Goal: Check status: Check status

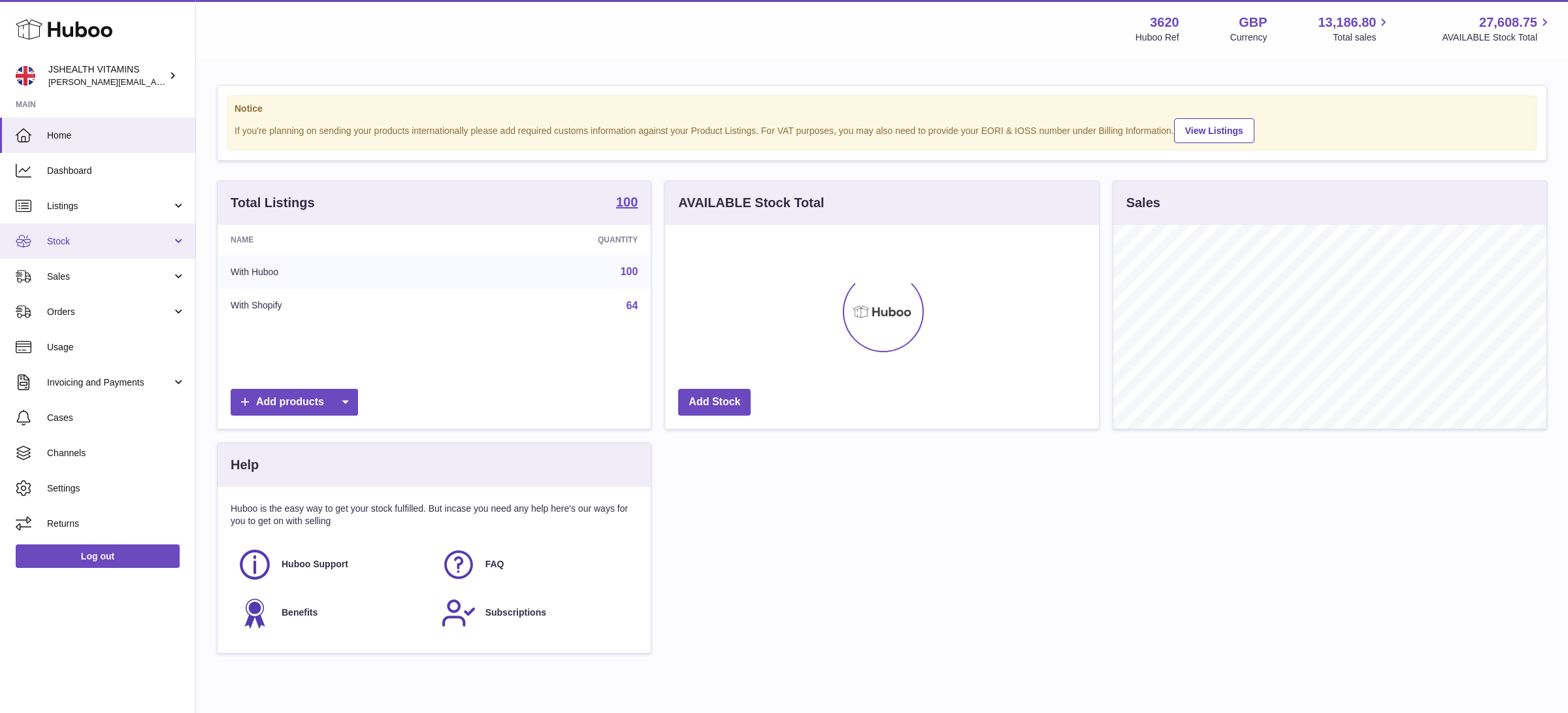
scroll to position [204, 433]
click at [93, 235] on span "Stock" at bounding box center [109, 241] width 124 height 12
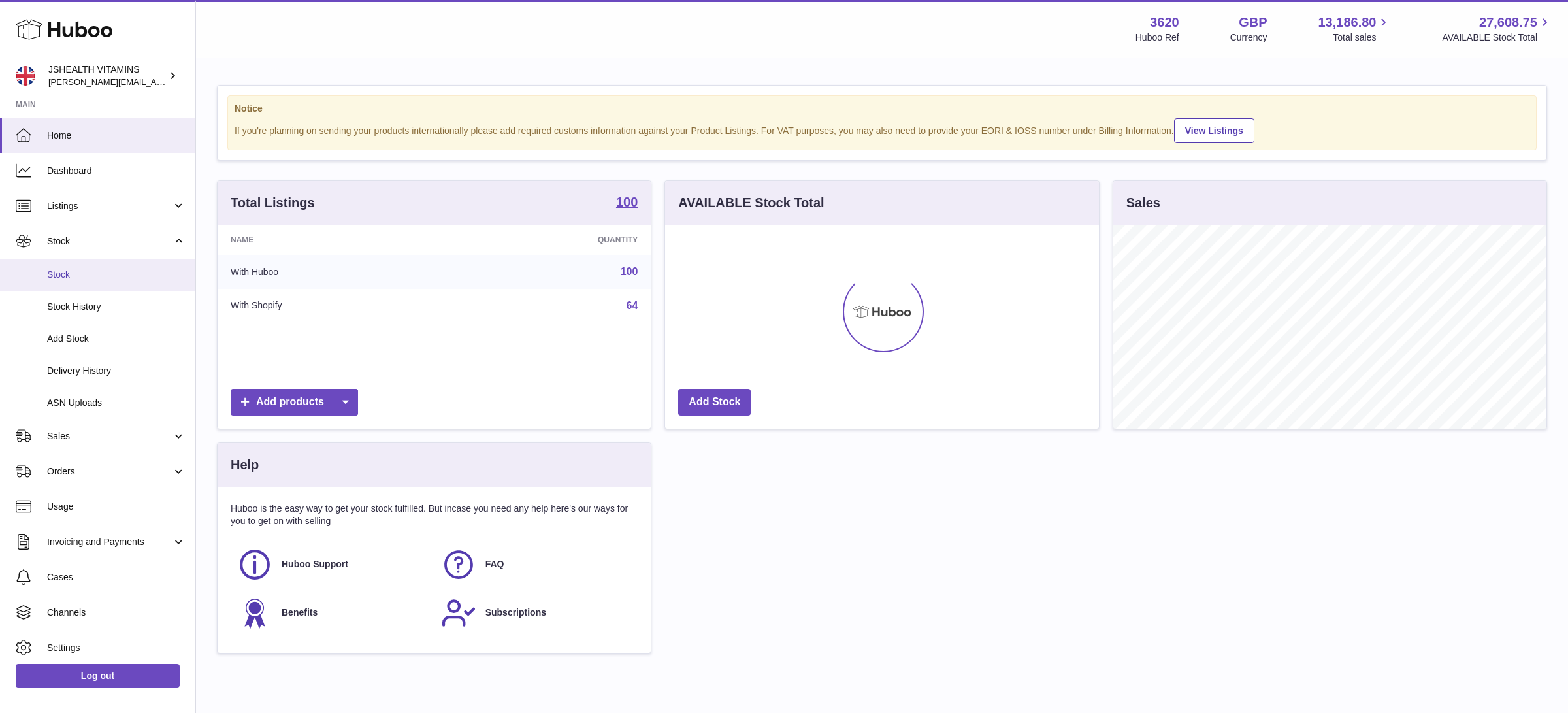
click at [98, 270] on span "Stock" at bounding box center [115, 275] width 138 height 12
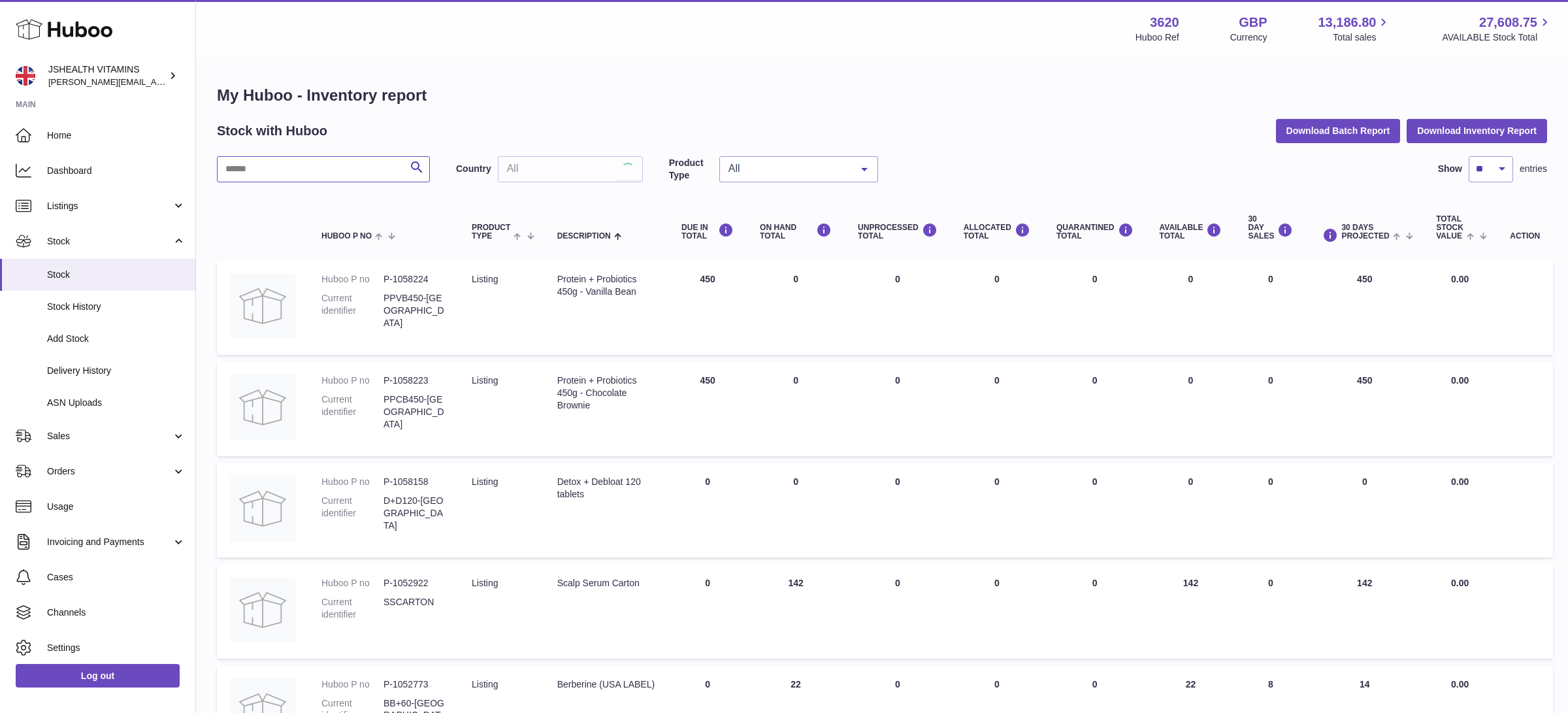
click at [294, 173] on input "text" at bounding box center [323, 169] width 213 height 26
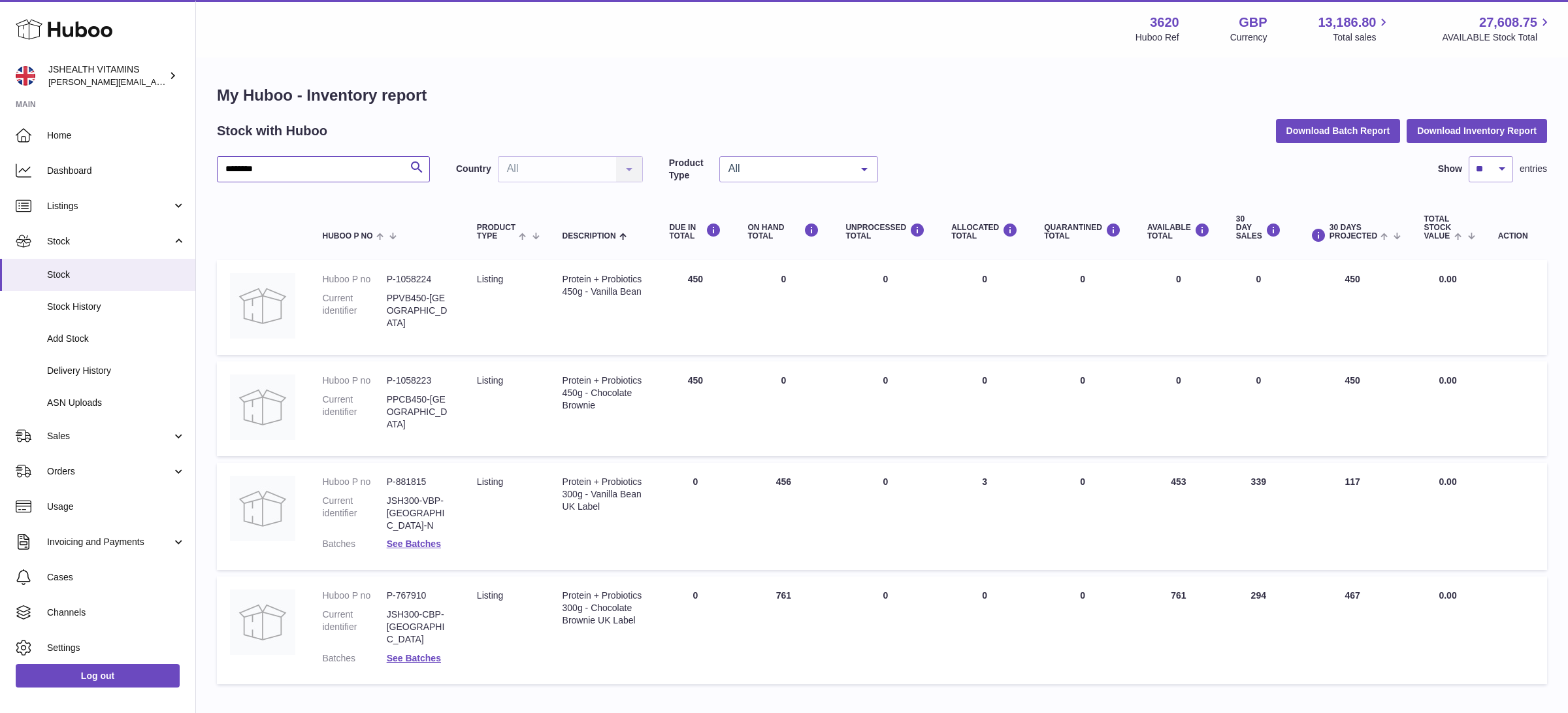
type input "*******"
drag, startPoint x: 78, startPoint y: 427, endPoint x: 88, endPoint y: 457, distance: 31.6
click at [78, 427] on link "Sales" at bounding box center [98, 435] width 195 height 35
click at [89, 469] on span "Sales" at bounding box center [115, 470] width 138 height 12
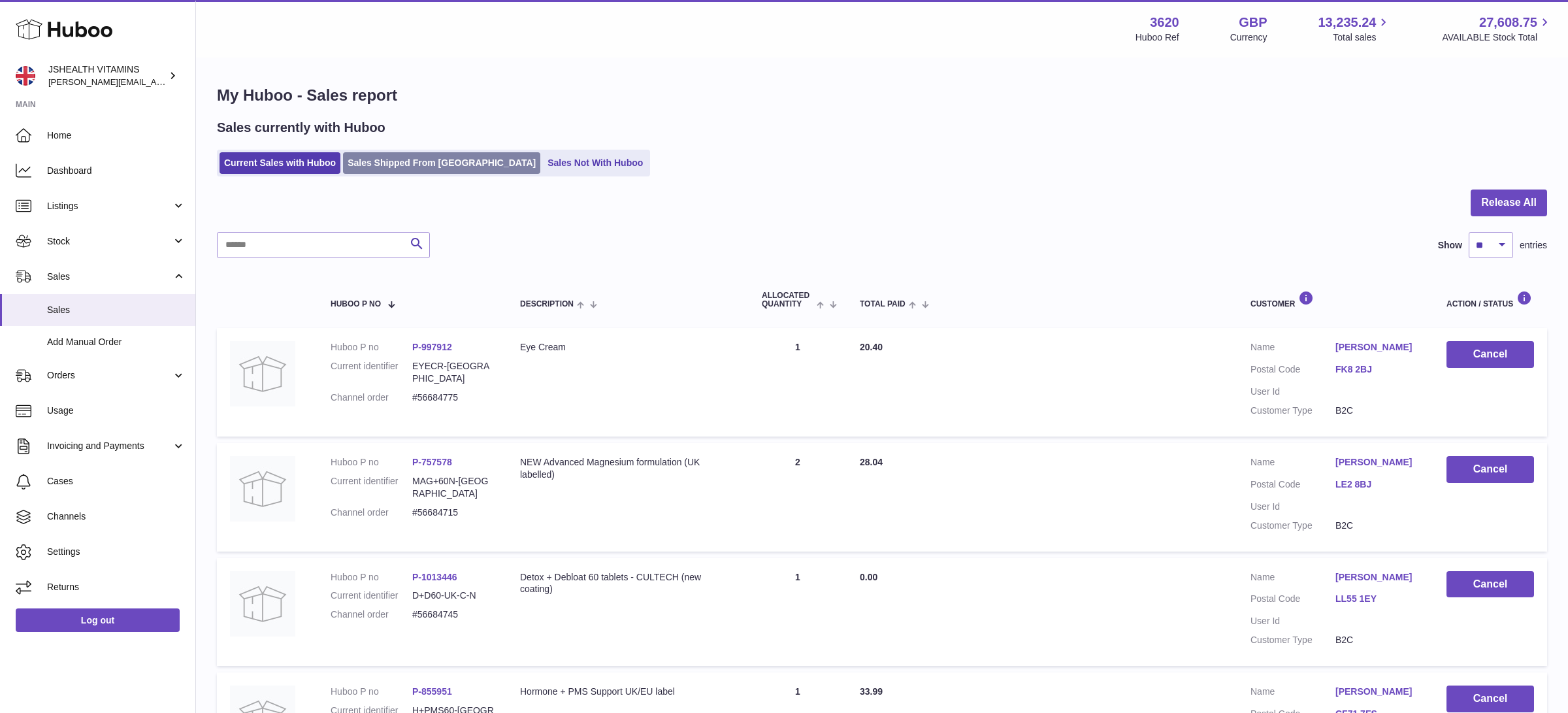
click at [402, 166] on link "Sales Shipped From [GEOGRAPHIC_DATA]" at bounding box center [441, 162] width 197 height 21
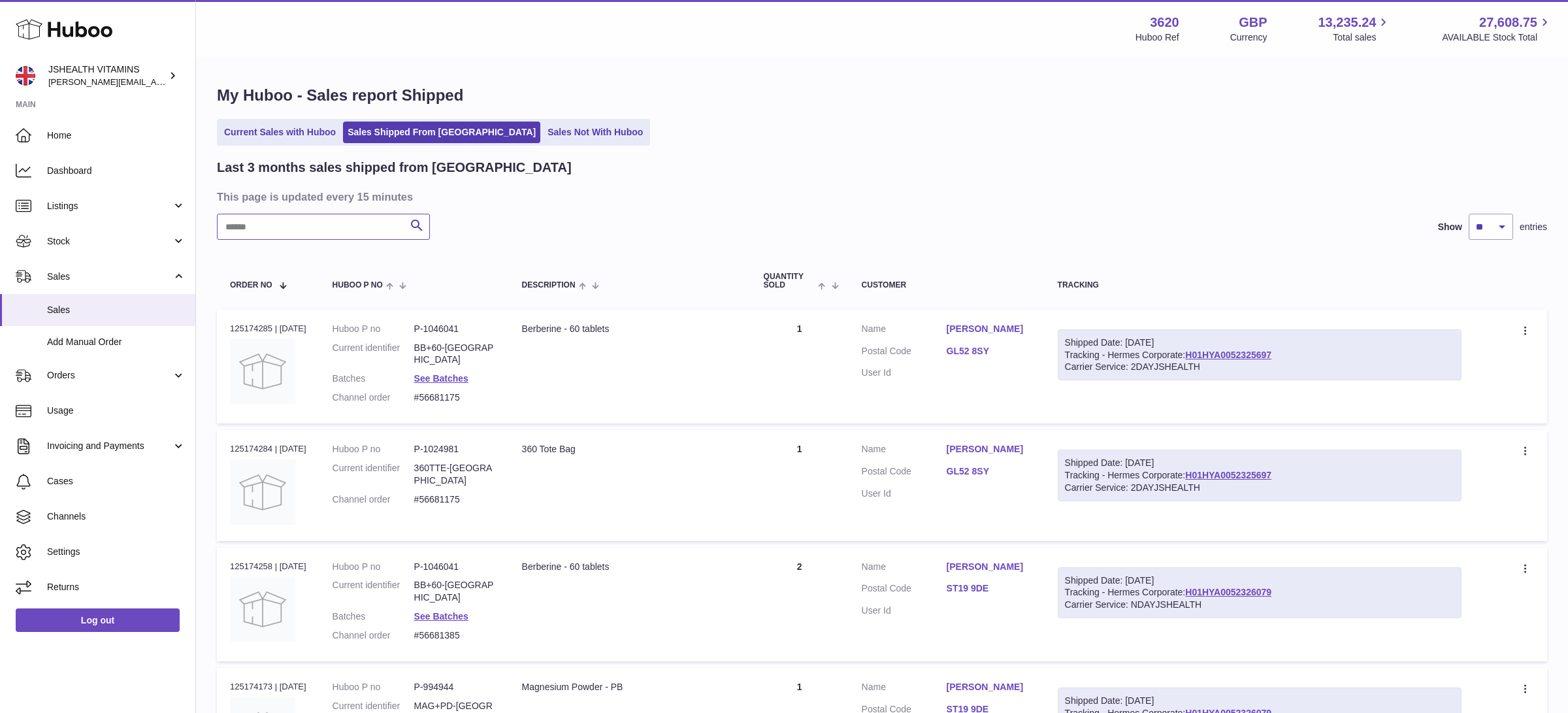
click at [320, 231] on input "text" at bounding box center [323, 227] width 213 height 26
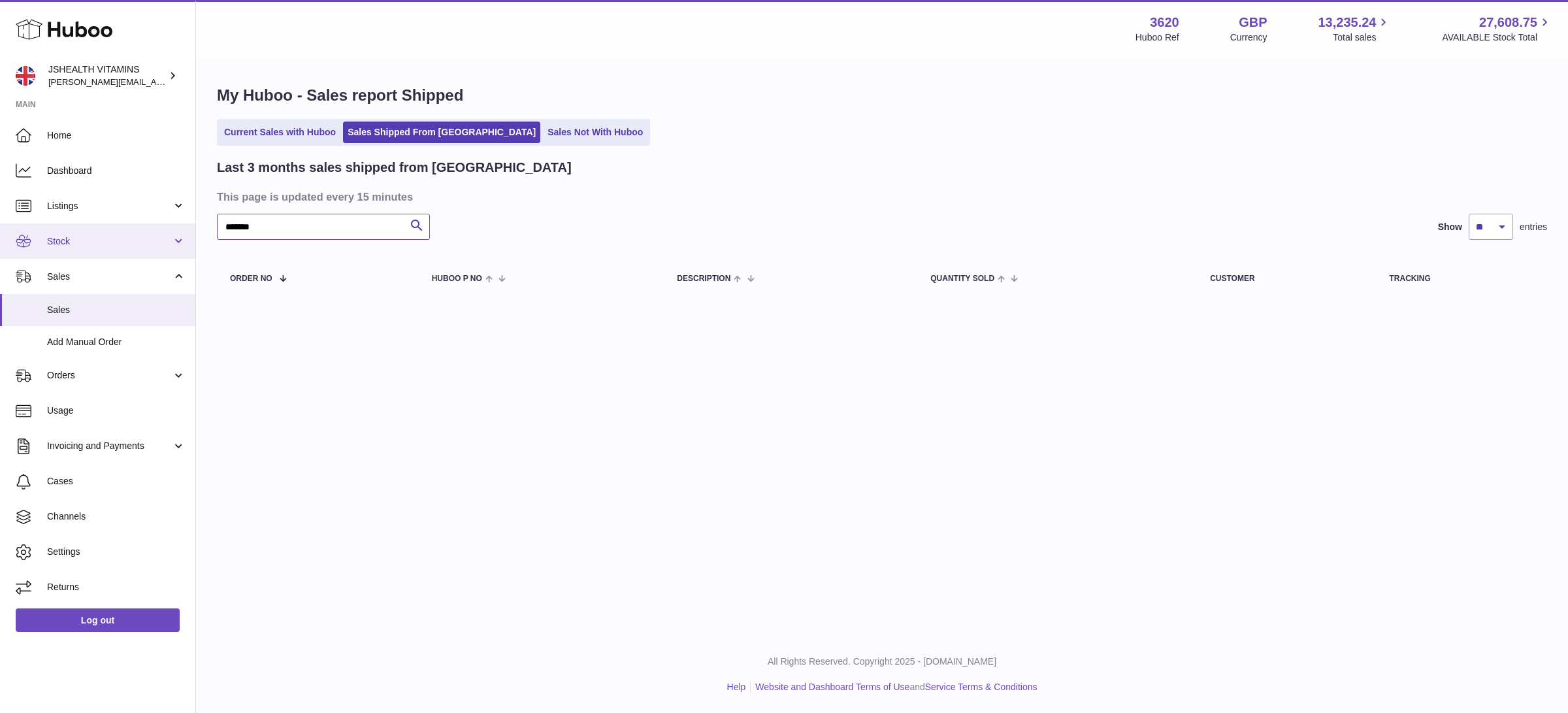
drag, startPoint x: 210, startPoint y: 228, endPoint x: 184, endPoint y: 227, distance: 26.0
click at [184, 227] on div "Huboo JSHEALTH VITAMINS francesca@jshealthvitamins.com Main Home Dashboard List…" at bounding box center [784, 356] width 1568 height 713
click at [280, 230] on input "********" at bounding box center [323, 227] width 213 height 26
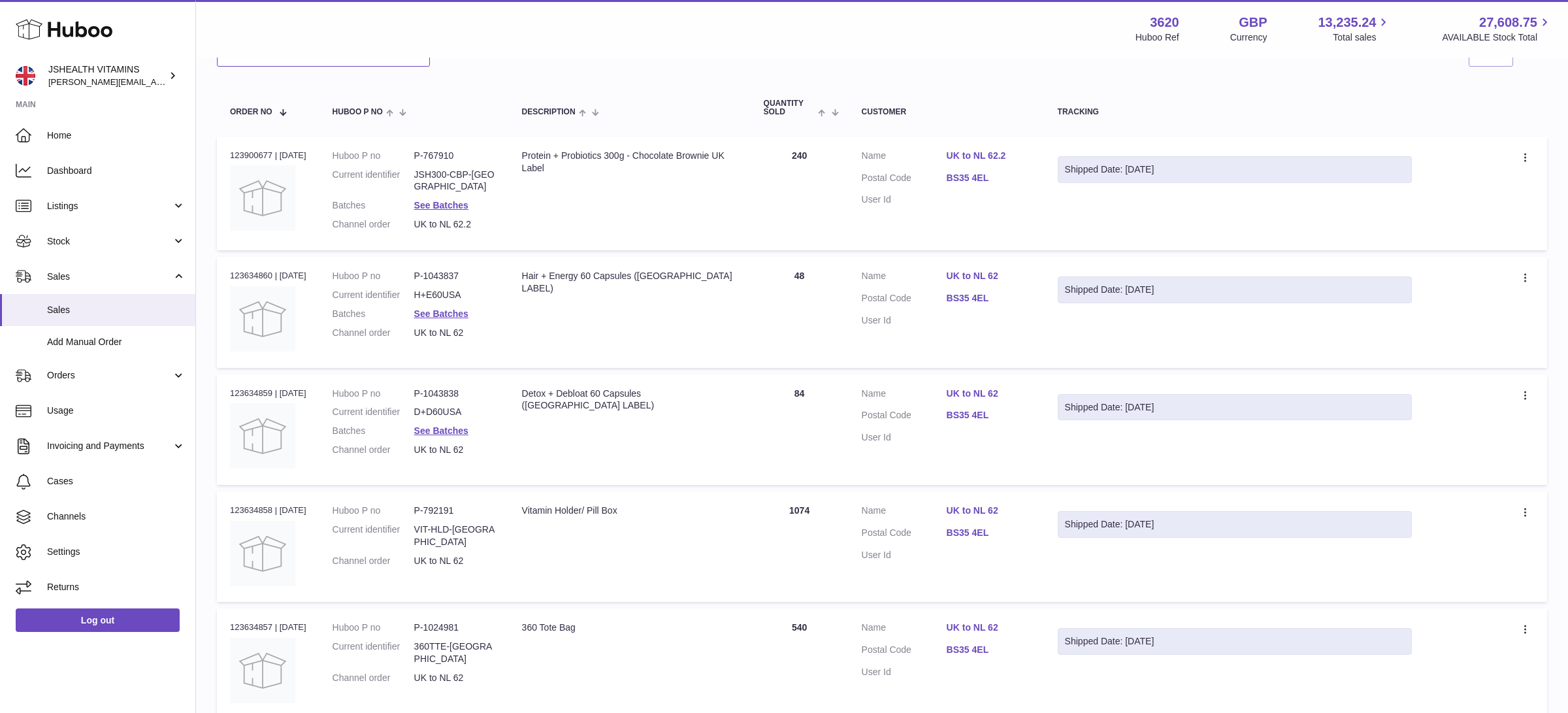
scroll to position [241, 0]
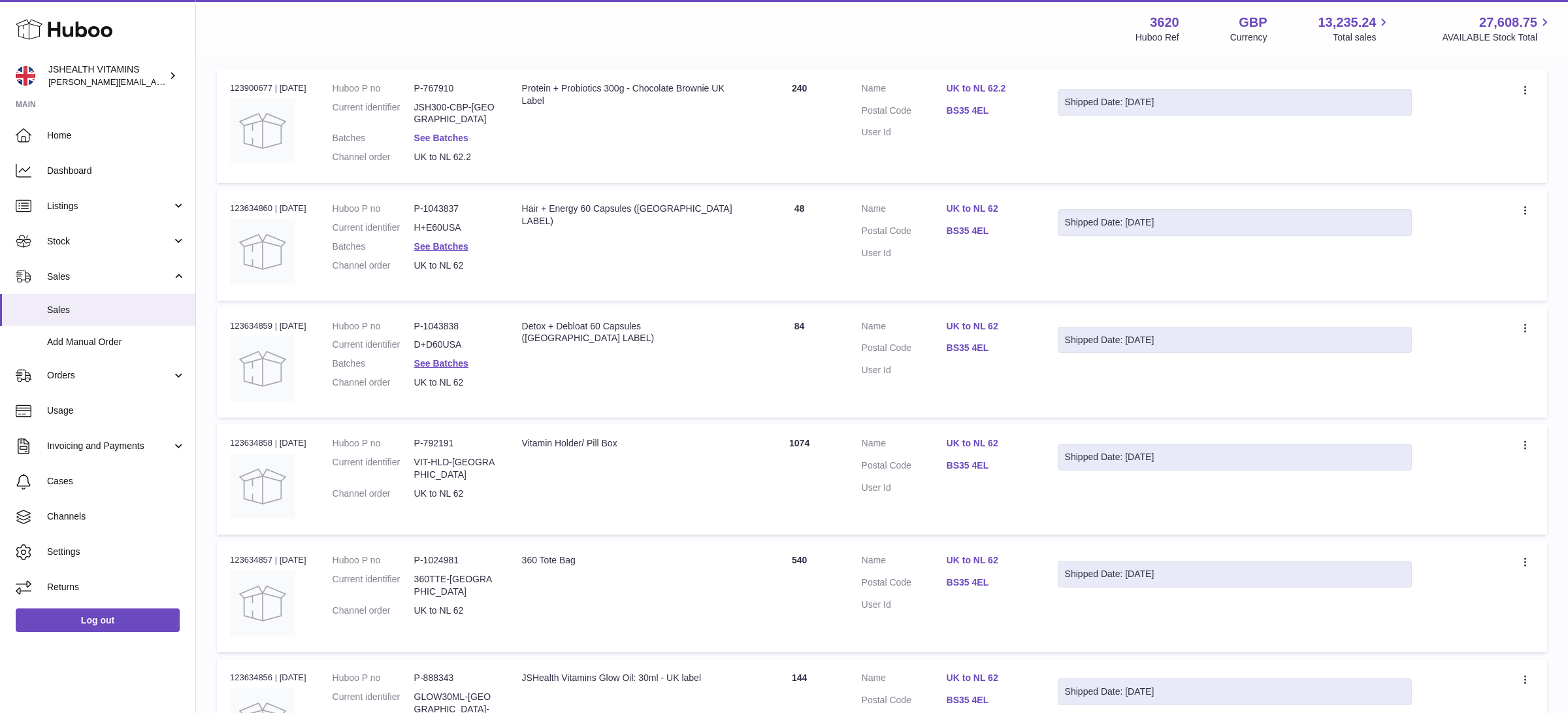
type input "**********"
click at [432, 133] on link "See Batches" at bounding box center [441, 138] width 54 height 10
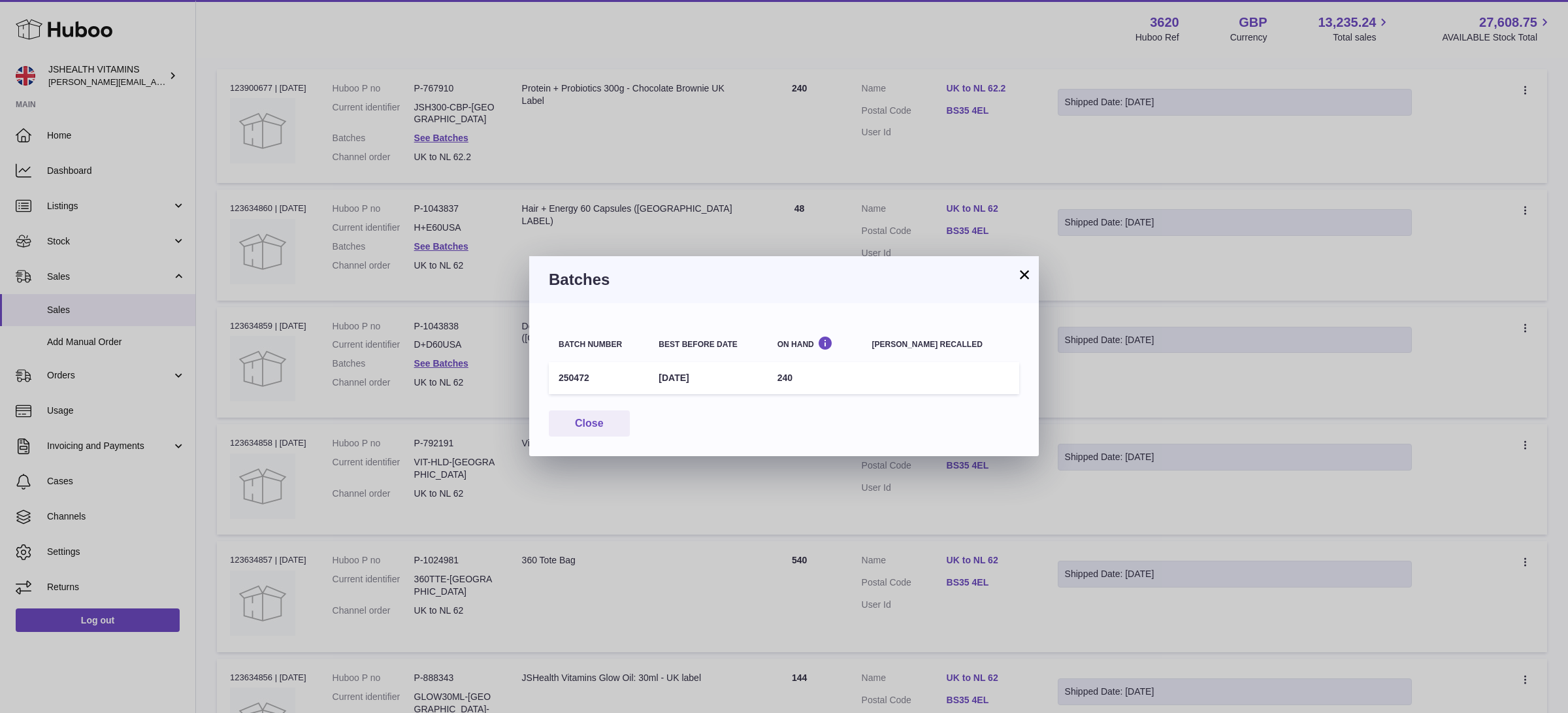
click at [1022, 280] on button "×" at bounding box center [1024, 274] width 16 height 16
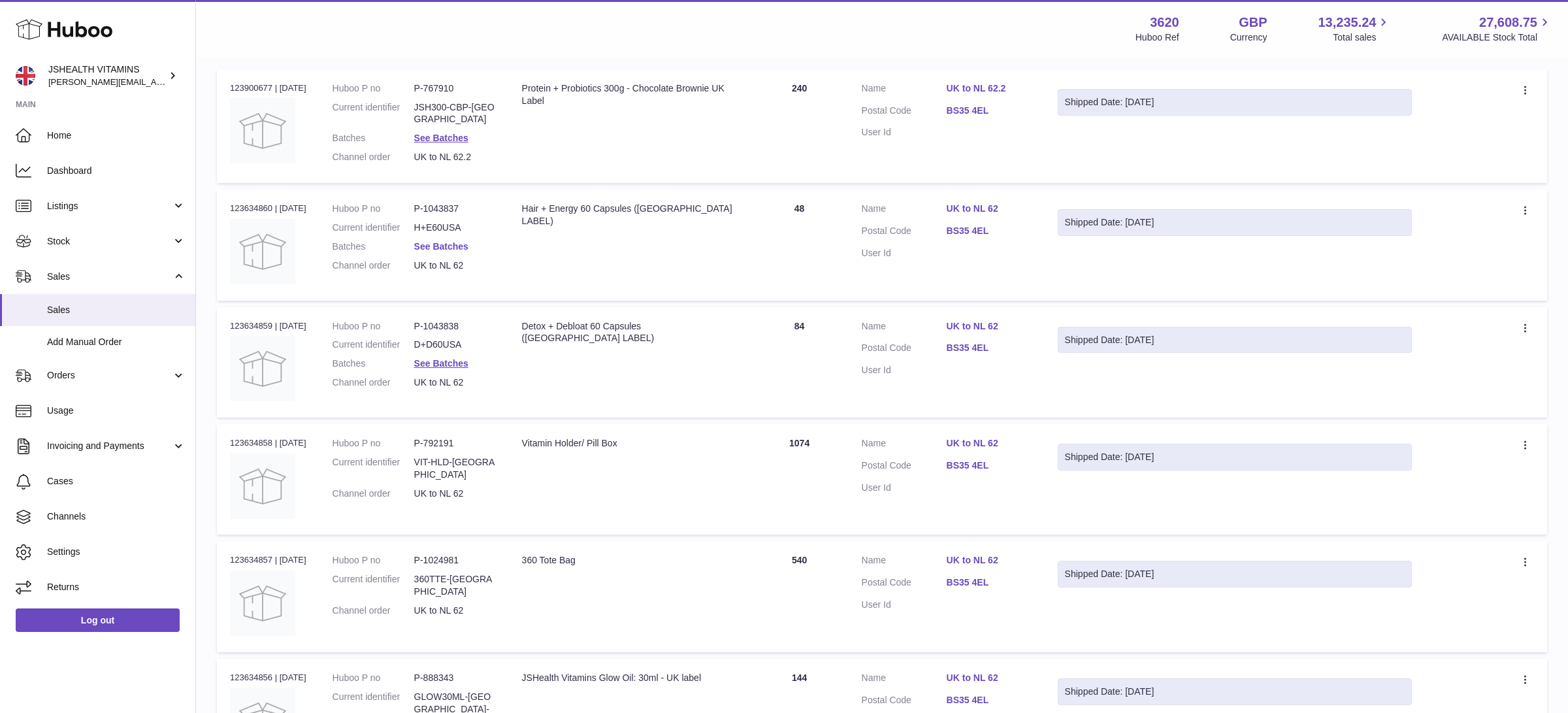
click at [453, 243] on link "See Batches" at bounding box center [441, 246] width 54 height 10
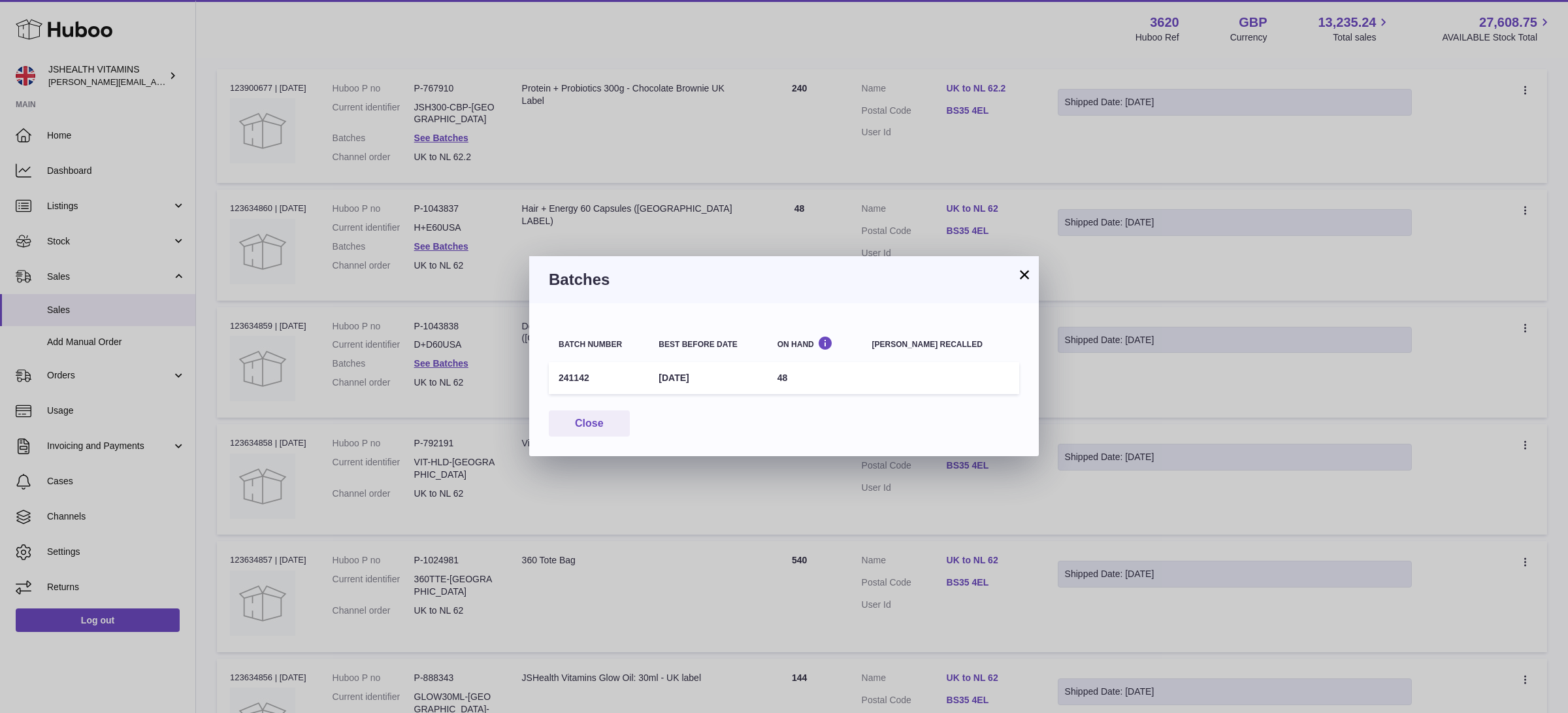
drag, startPoint x: 1019, startPoint y: 281, endPoint x: 985, endPoint y: 294, distance: 36.4
click at [1019, 281] on button "×" at bounding box center [1024, 274] width 16 height 16
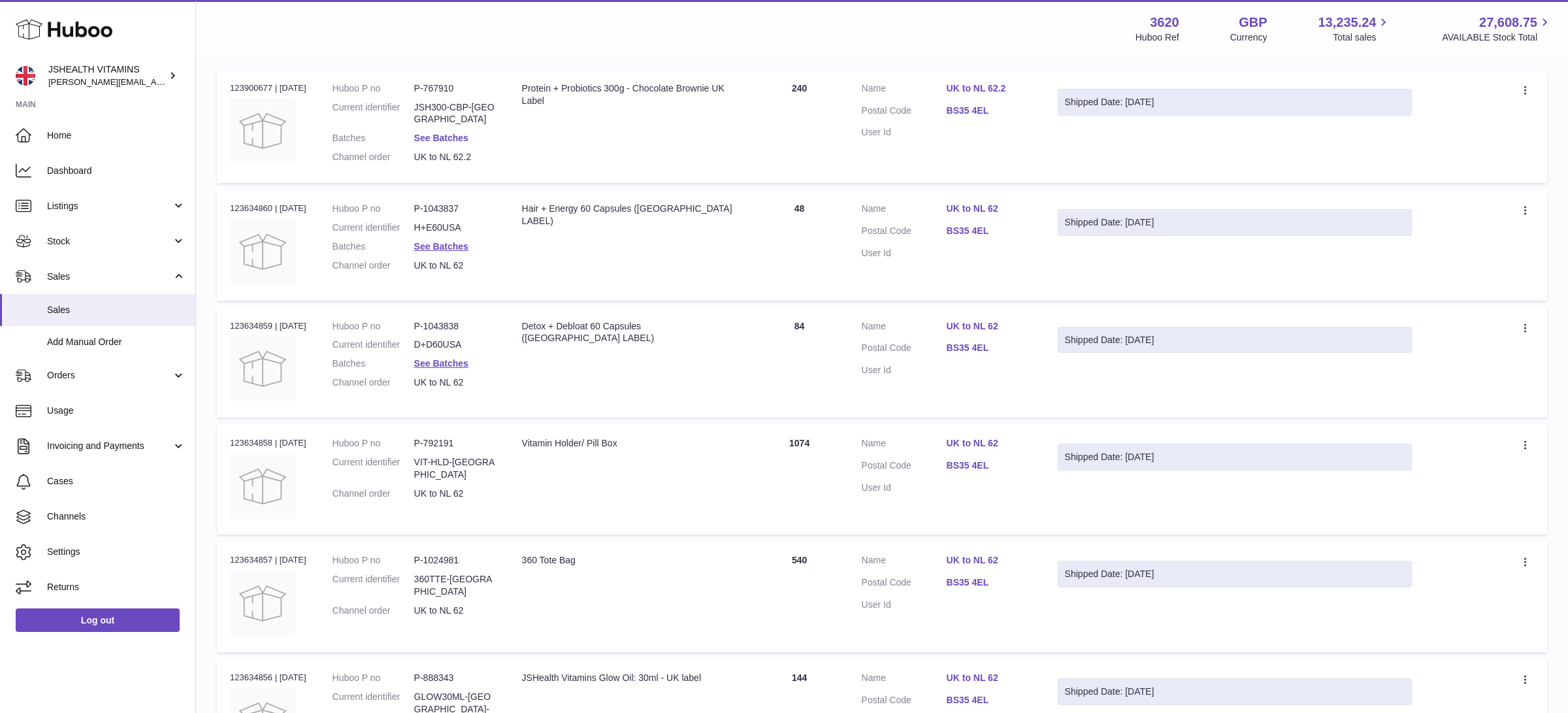
click at [434, 133] on link "See Batches" at bounding box center [441, 138] width 54 height 10
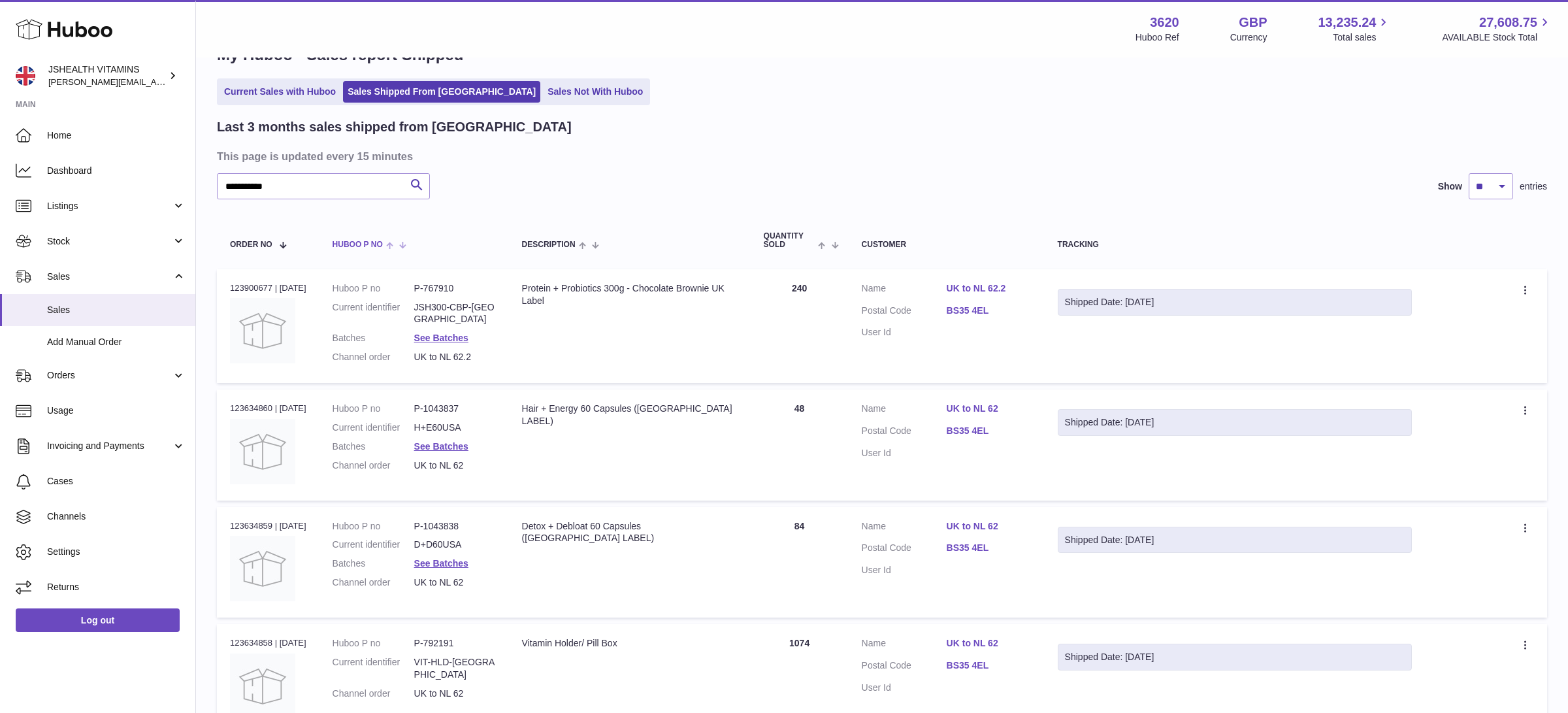
scroll to position [0, 0]
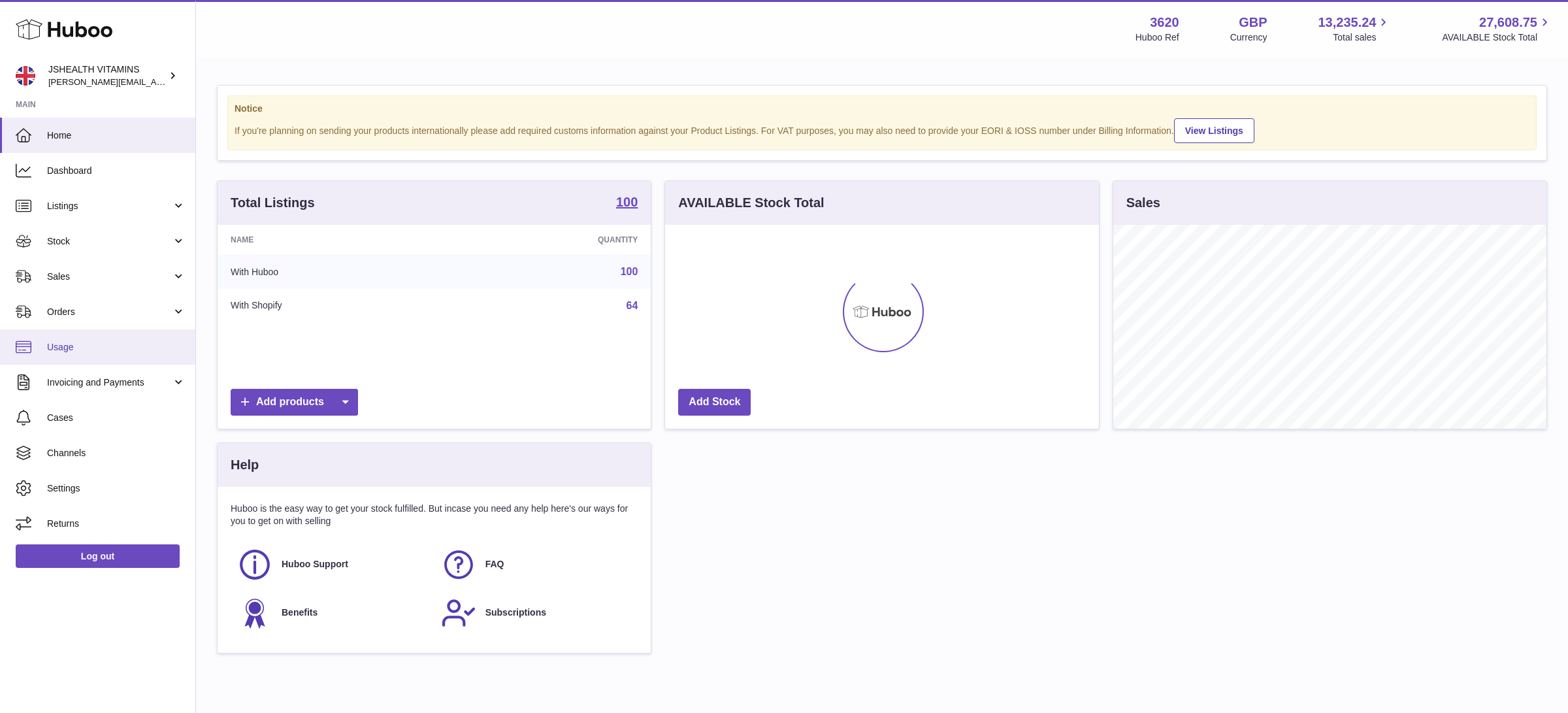
scroll to position [204, 433]
click at [106, 248] on link "Stock" at bounding box center [98, 241] width 195 height 35
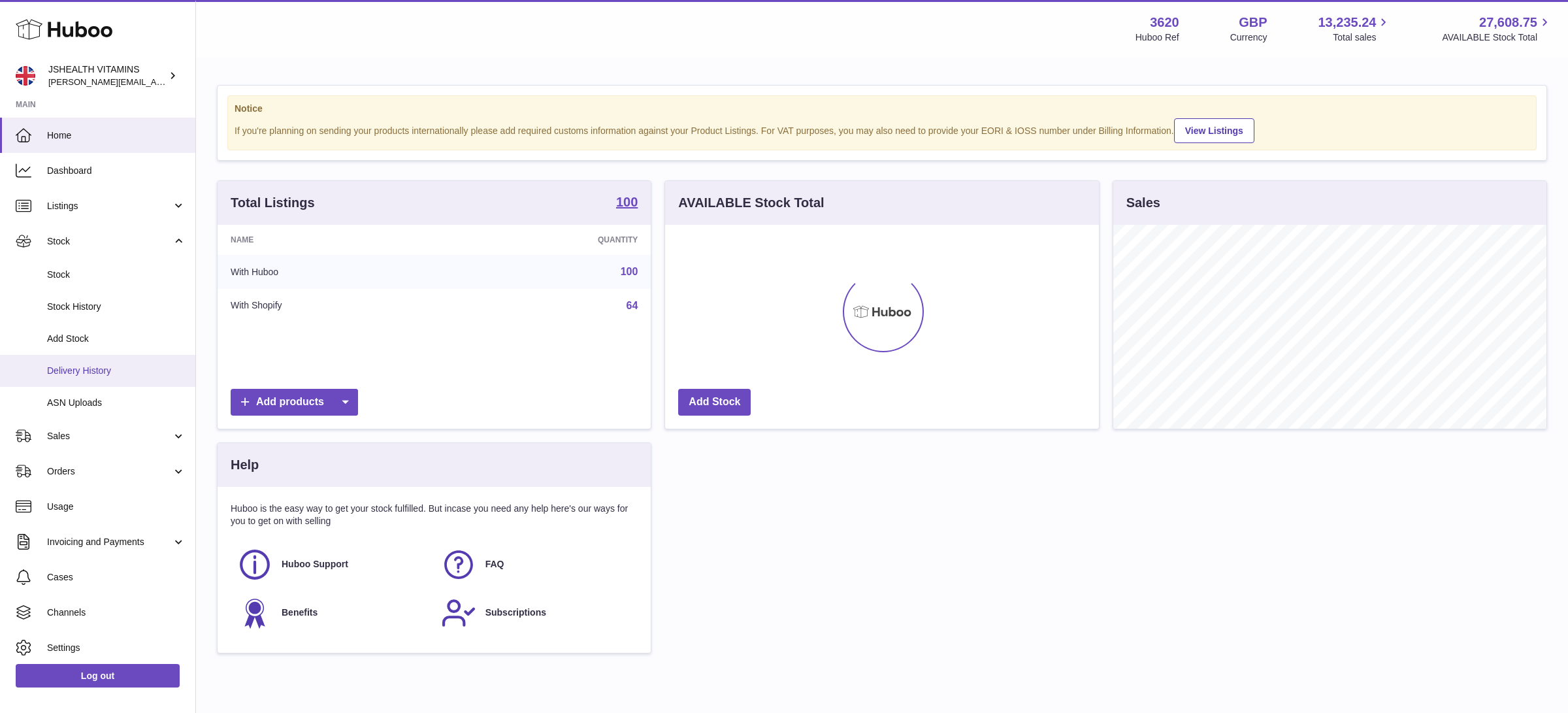
click at [106, 378] on link "Delivery History" at bounding box center [98, 371] width 195 height 32
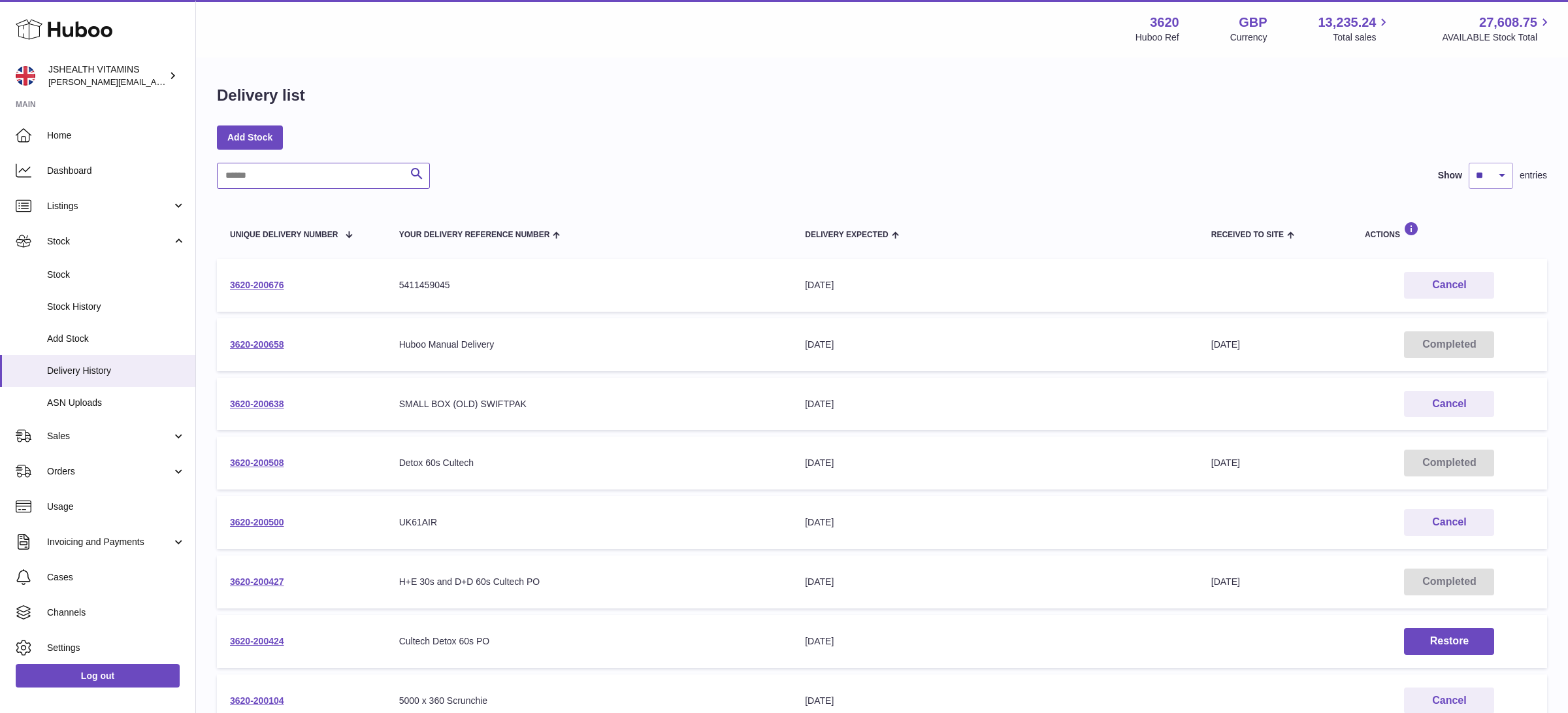
click at [296, 177] on input "text" at bounding box center [323, 176] width 213 height 26
paste input "**********"
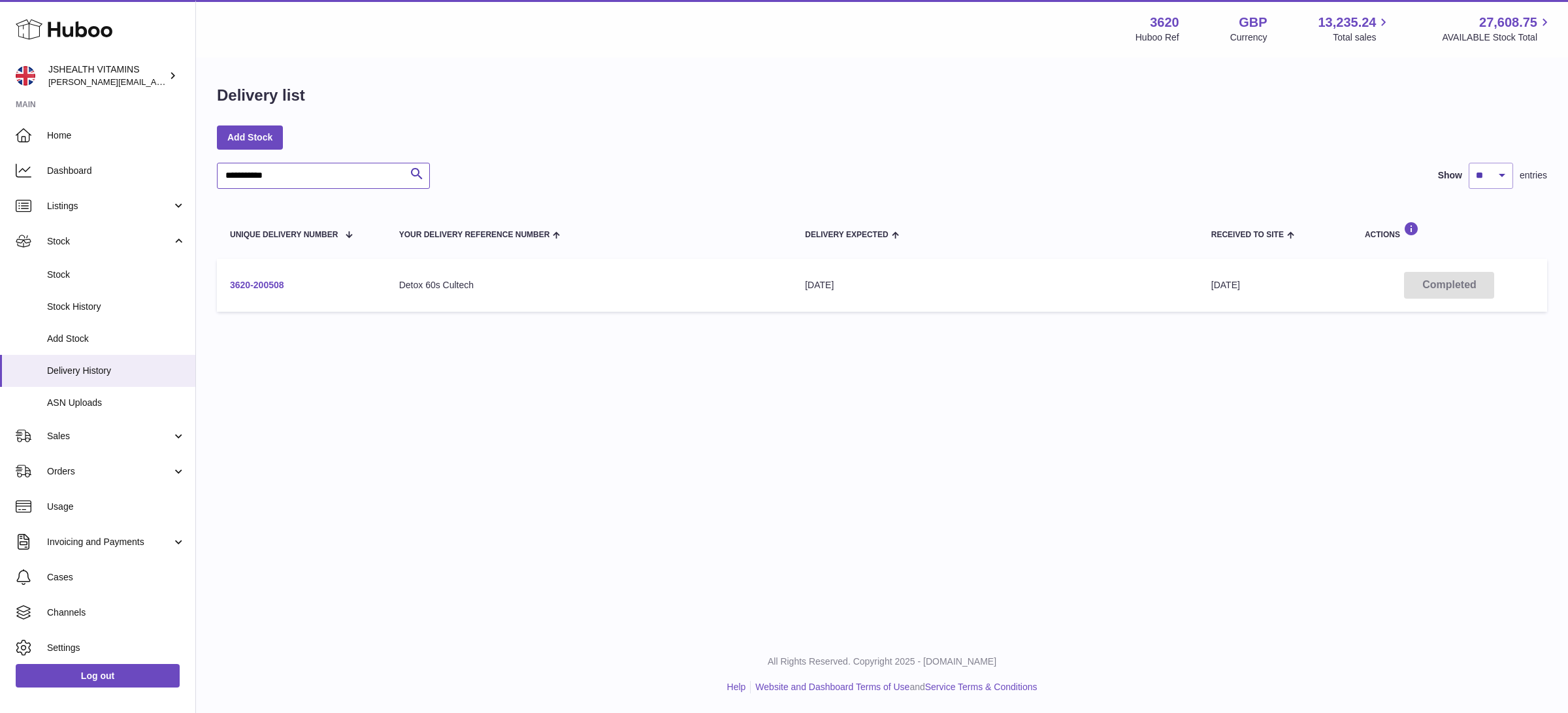
type input "**********"
click at [257, 287] on link "3620-200508" at bounding box center [256, 285] width 54 height 10
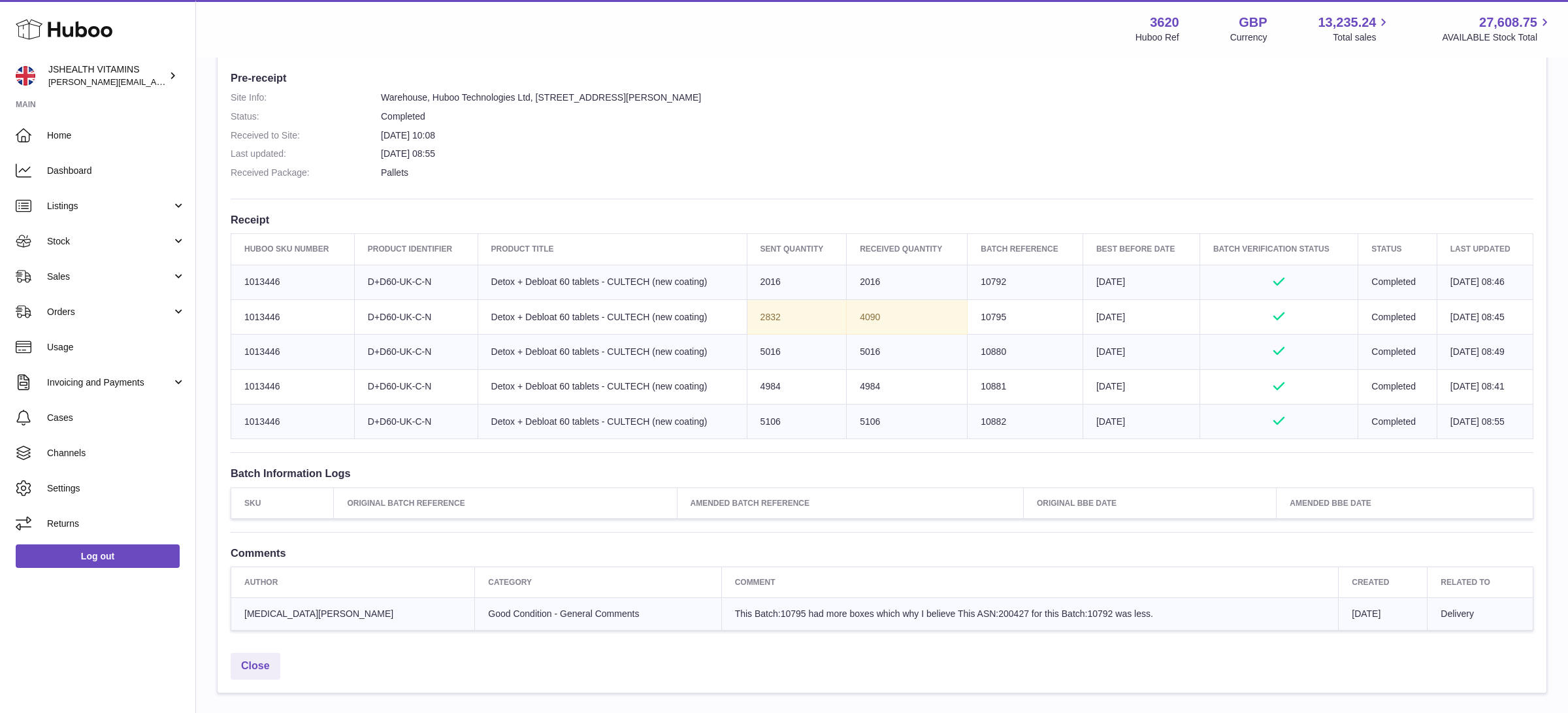
scroll to position [363, 0]
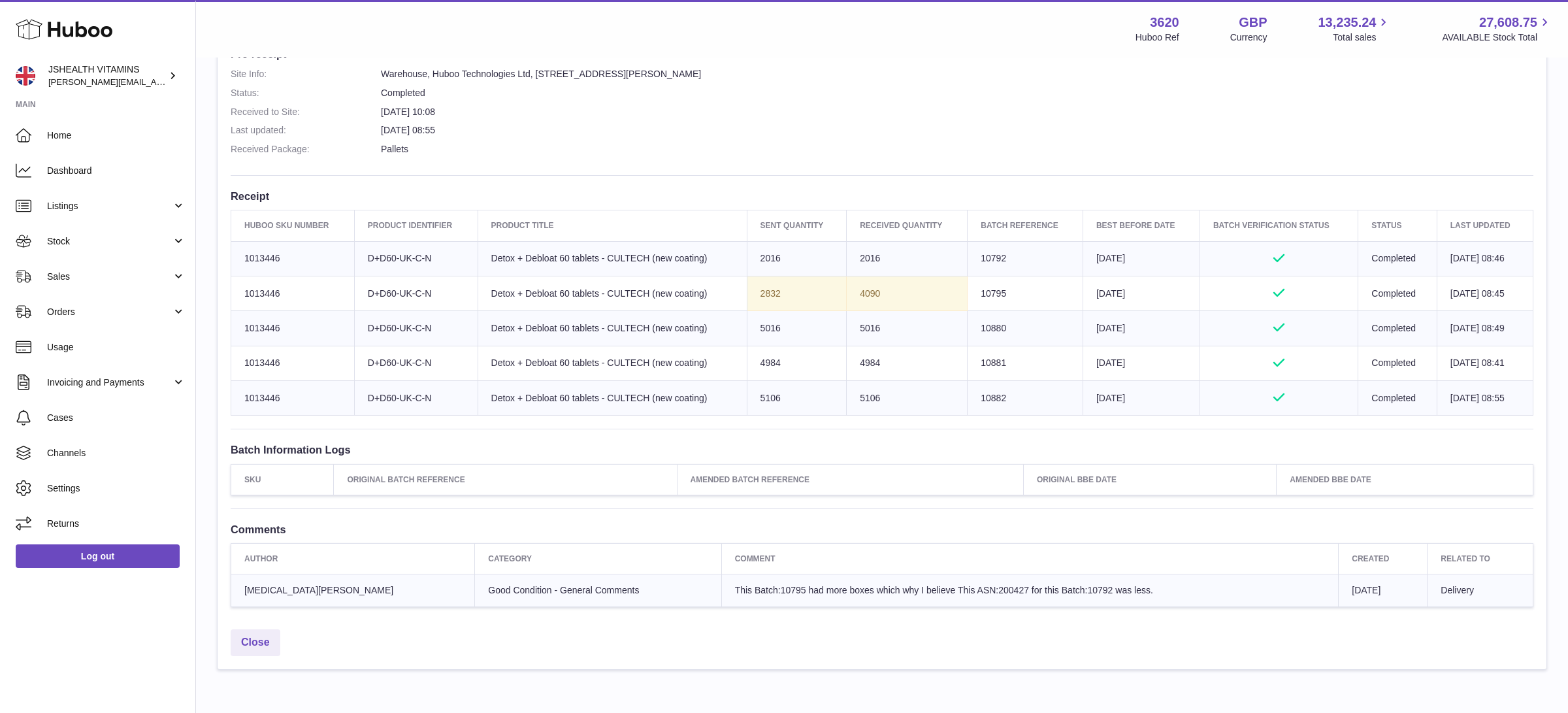
drag, startPoint x: 857, startPoint y: 294, endPoint x: 838, endPoint y: 292, distance: 19.1
click at [847, 294] on td "4090" at bounding box center [907, 293] width 121 height 34
copy td "4090"
drag, startPoint x: 755, startPoint y: 292, endPoint x: 747, endPoint y: 292, distance: 8.0
click at [747, 292] on td "Sent Quantity 2832" at bounding box center [796, 293] width 100 height 34
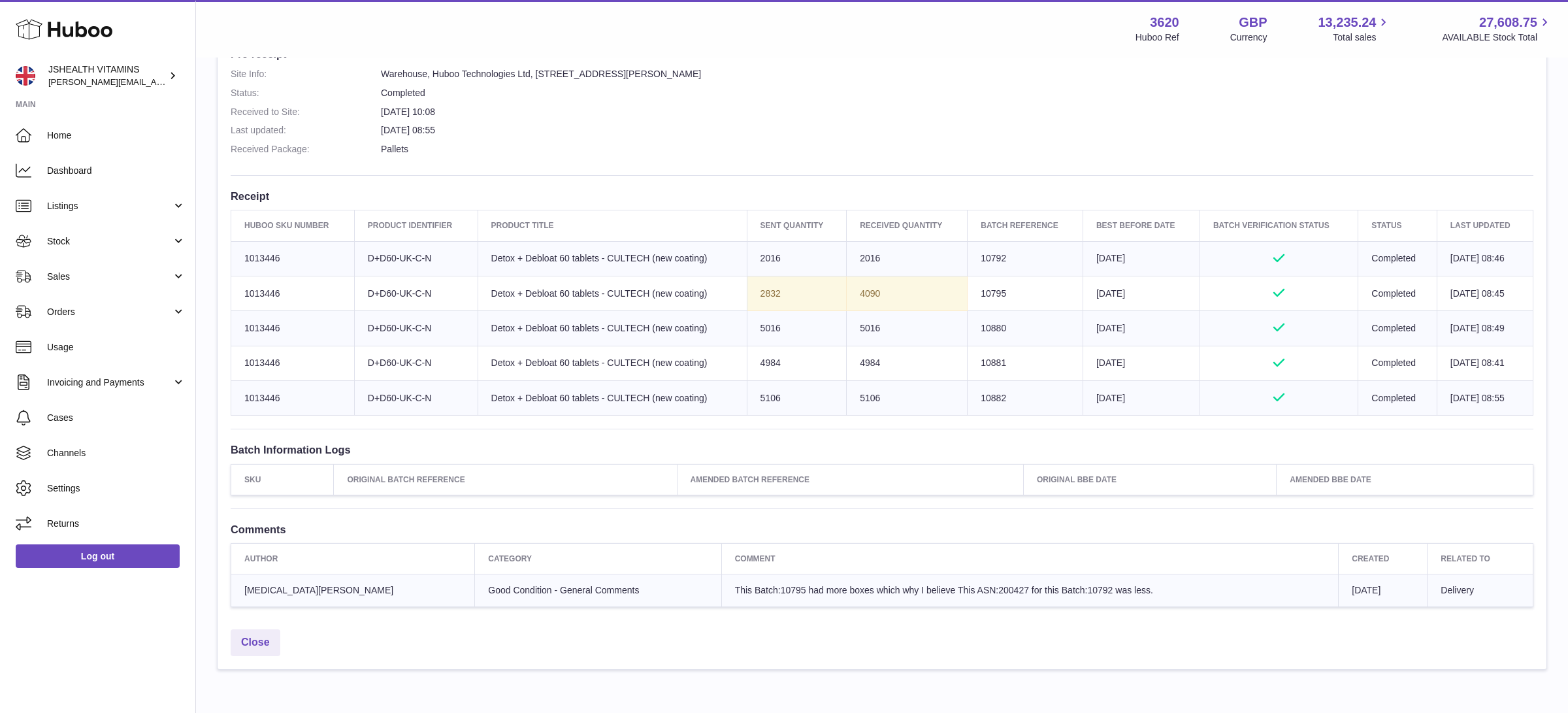
copy td "2832"
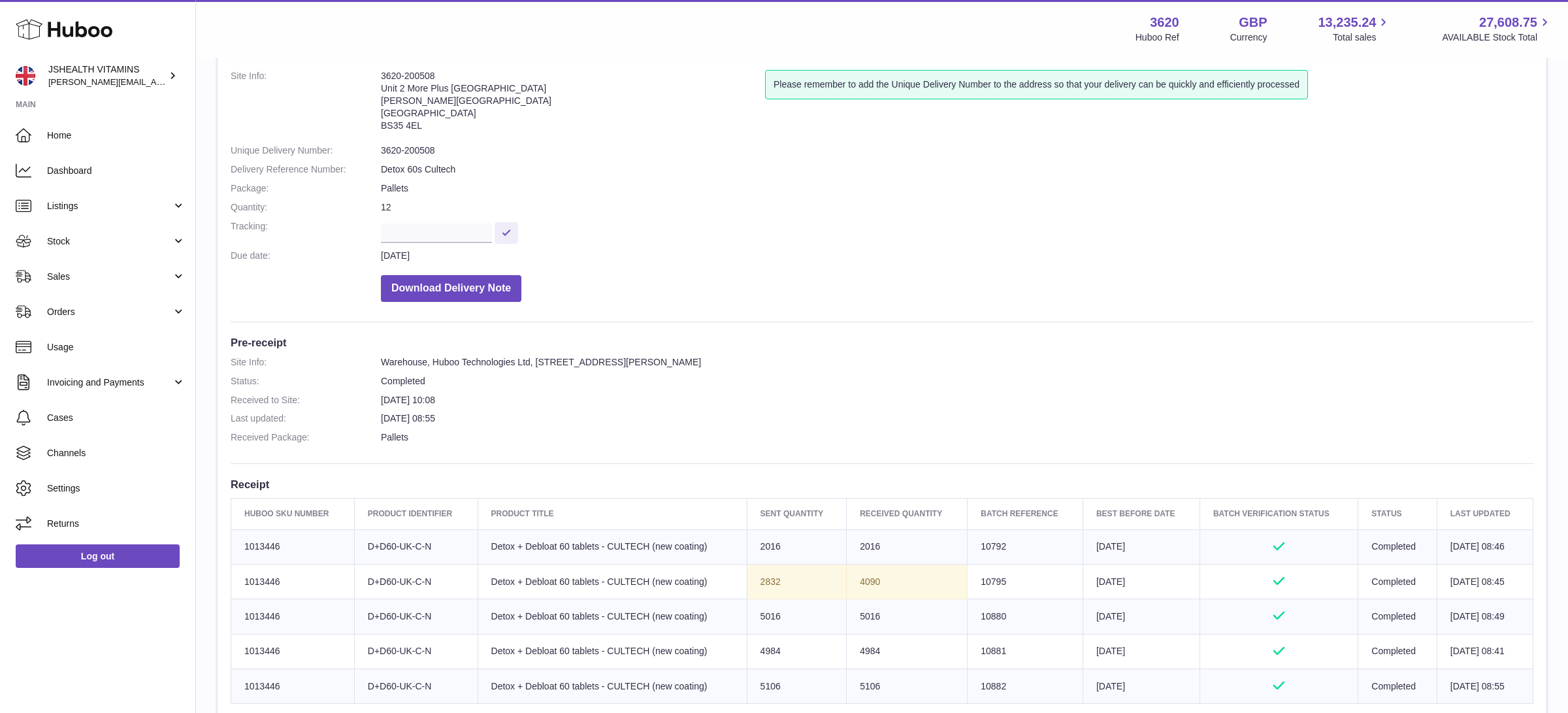
scroll to position [0, 0]
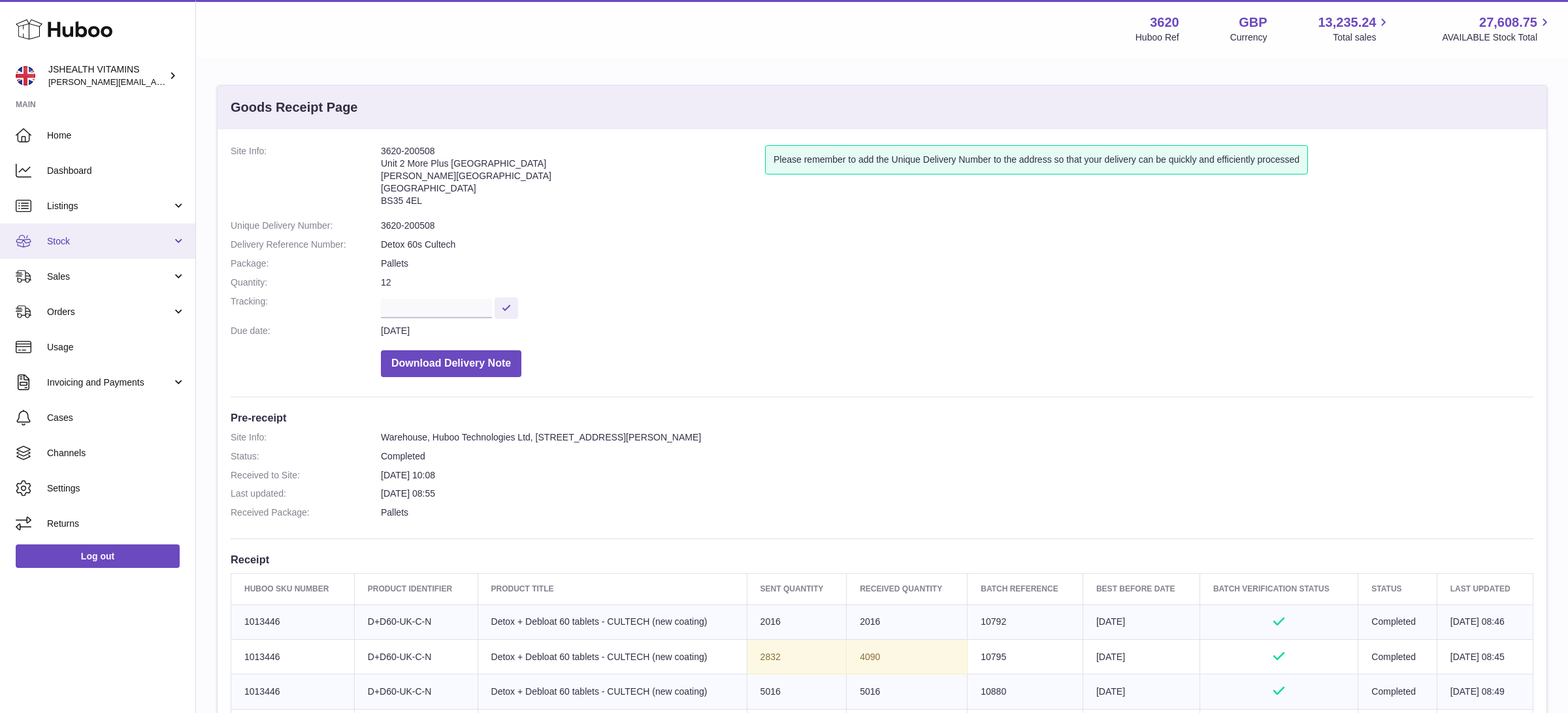
click at [109, 238] on span "Stock" at bounding box center [109, 241] width 124 height 12
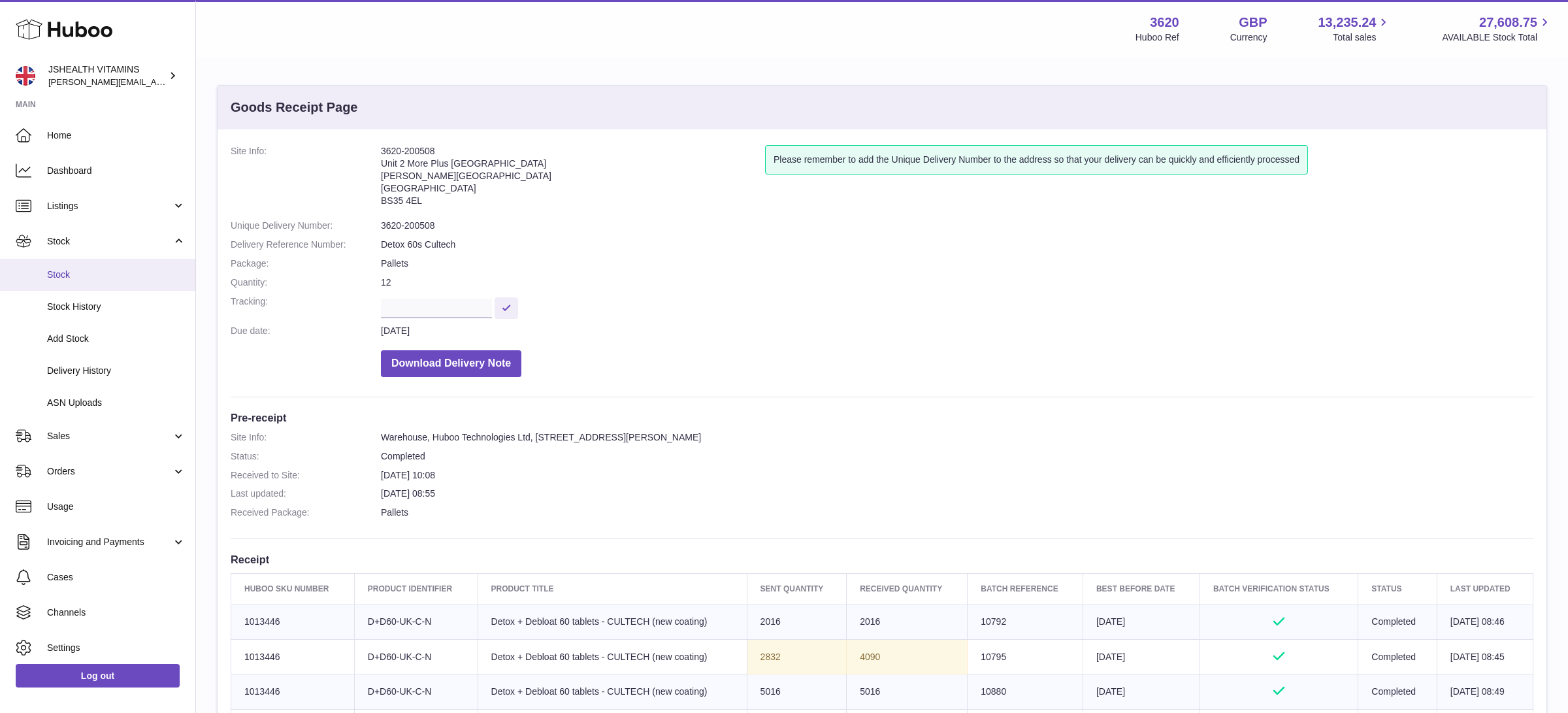
click at [111, 275] on span "Stock" at bounding box center [115, 275] width 138 height 12
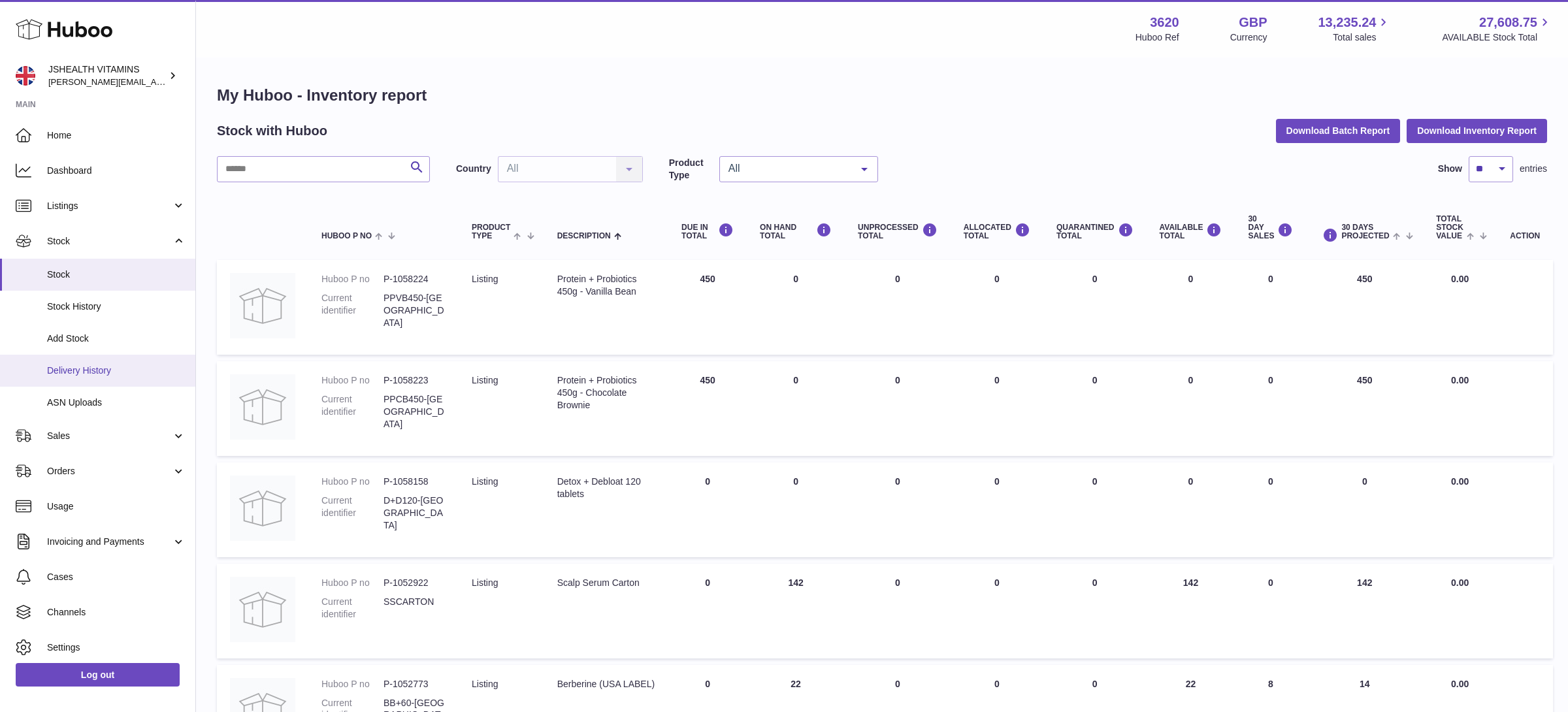
click at [101, 377] on link "Delivery History" at bounding box center [98, 370] width 195 height 32
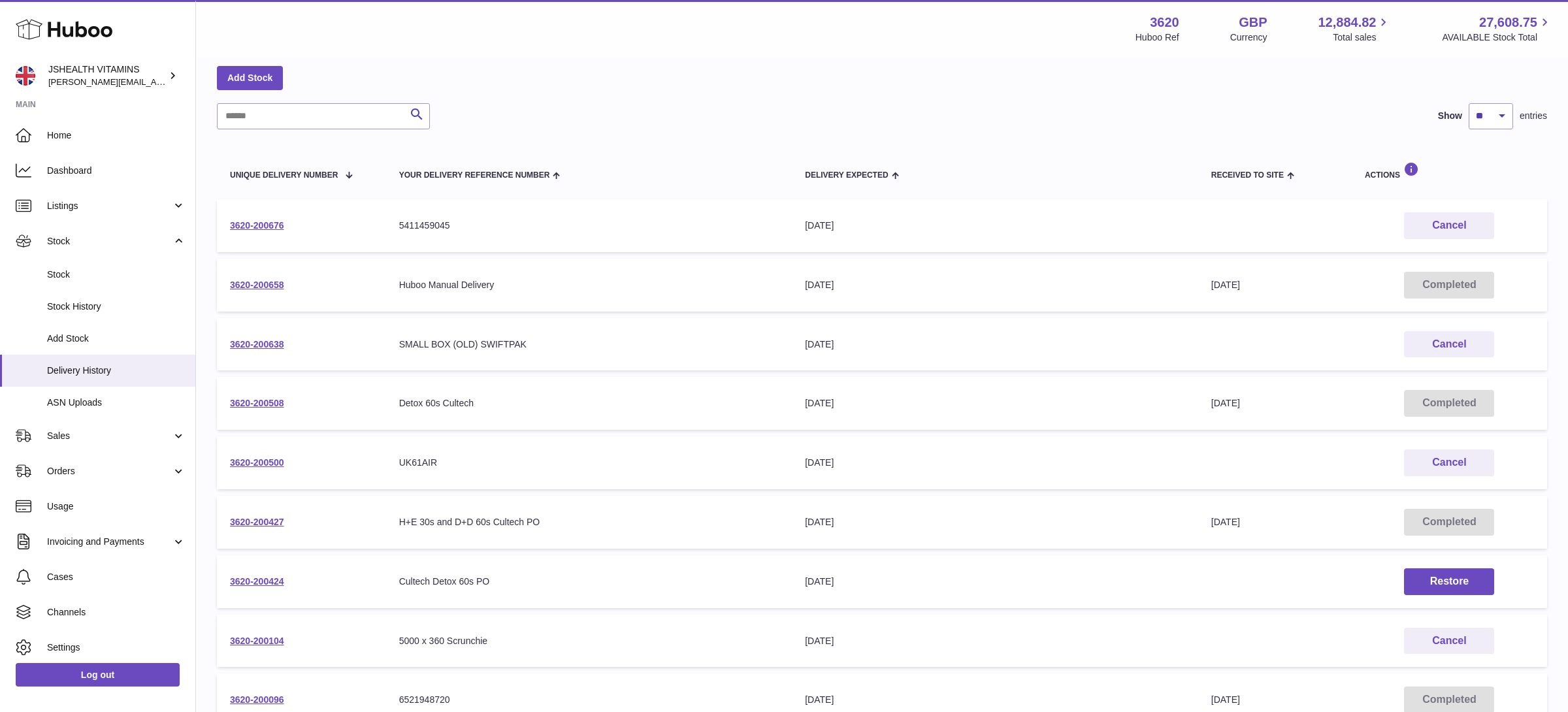
scroll to position [63, 0]
click at [264, 456] on link "3620-200500" at bounding box center [256, 458] width 54 height 10
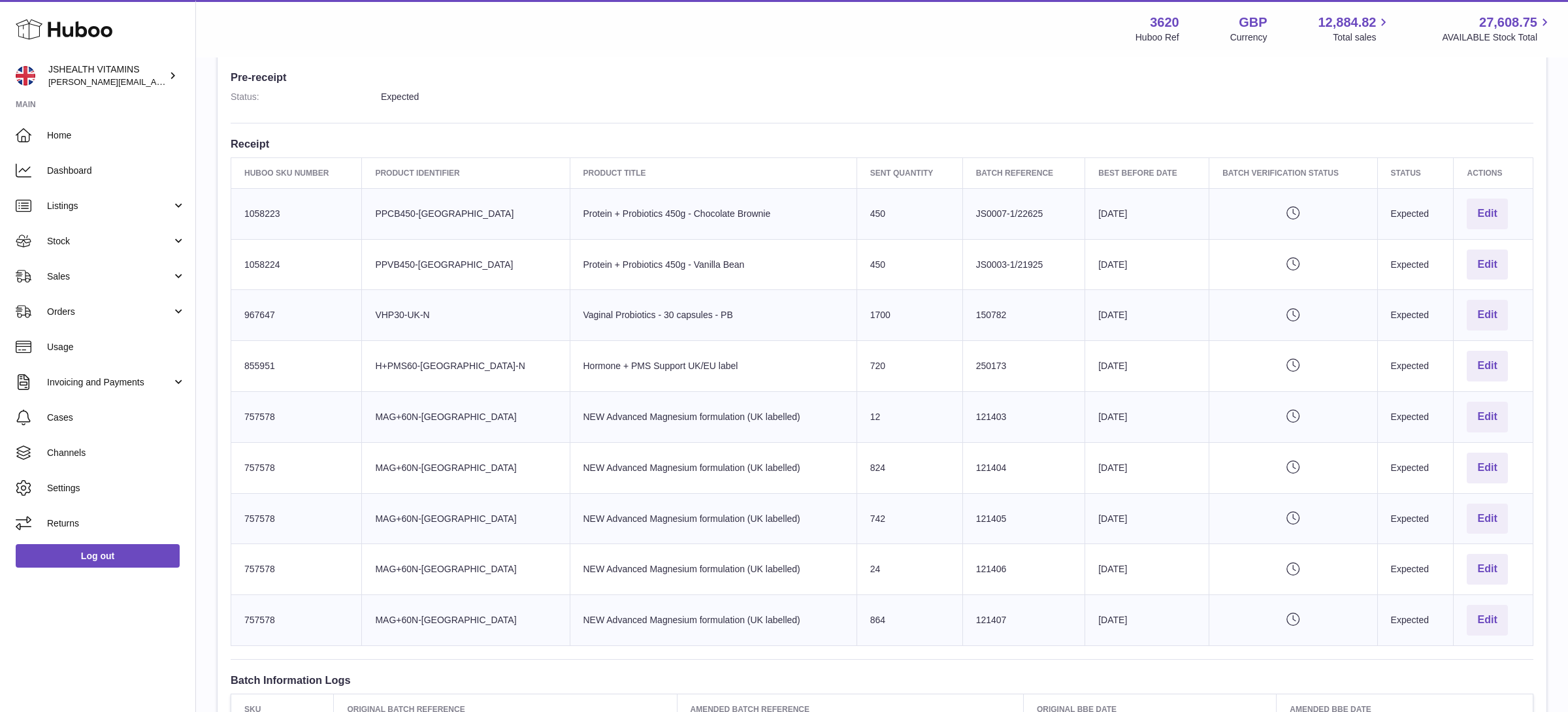
scroll to position [341, 0]
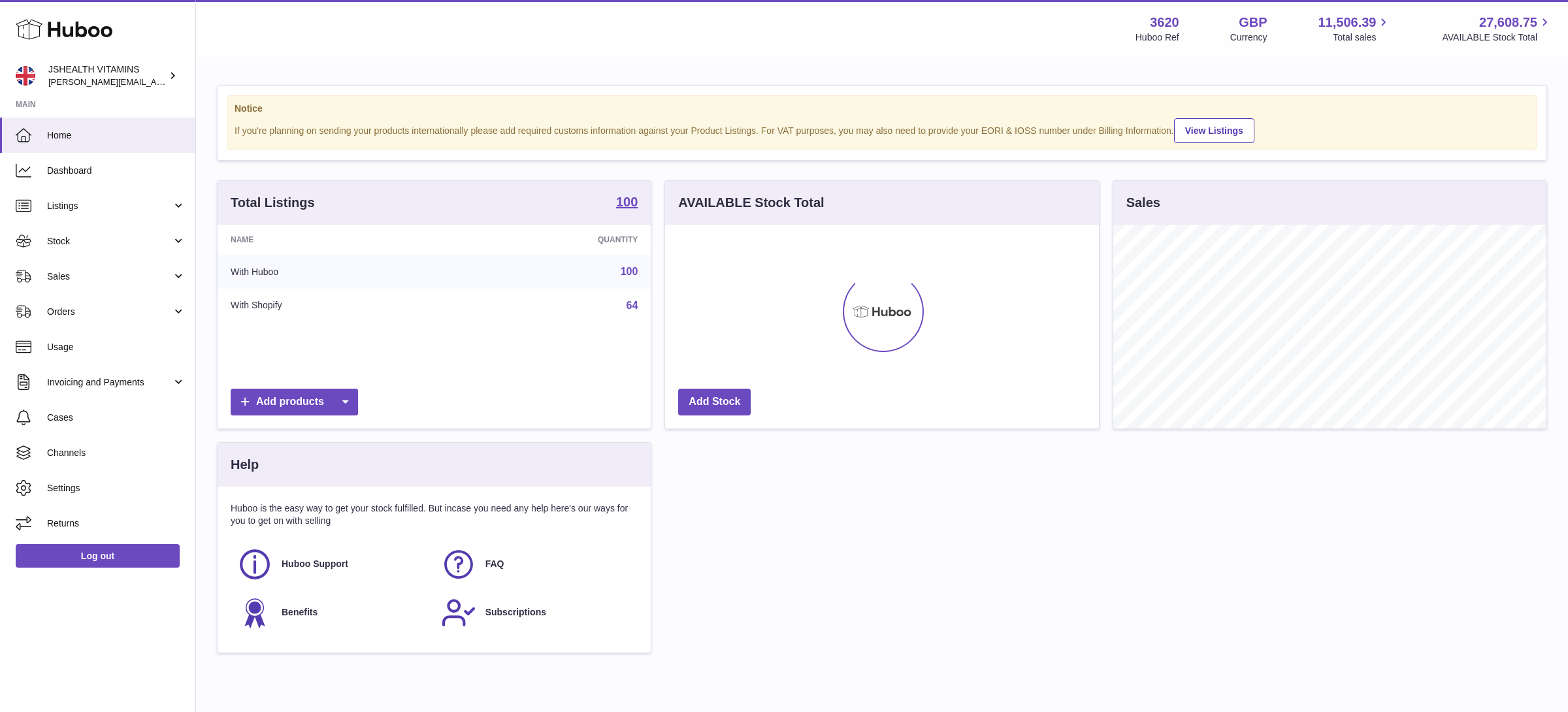
scroll to position [203, 433]
click at [99, 237] on span "Stock" at bounding box center [109, 241] width 124 height 12
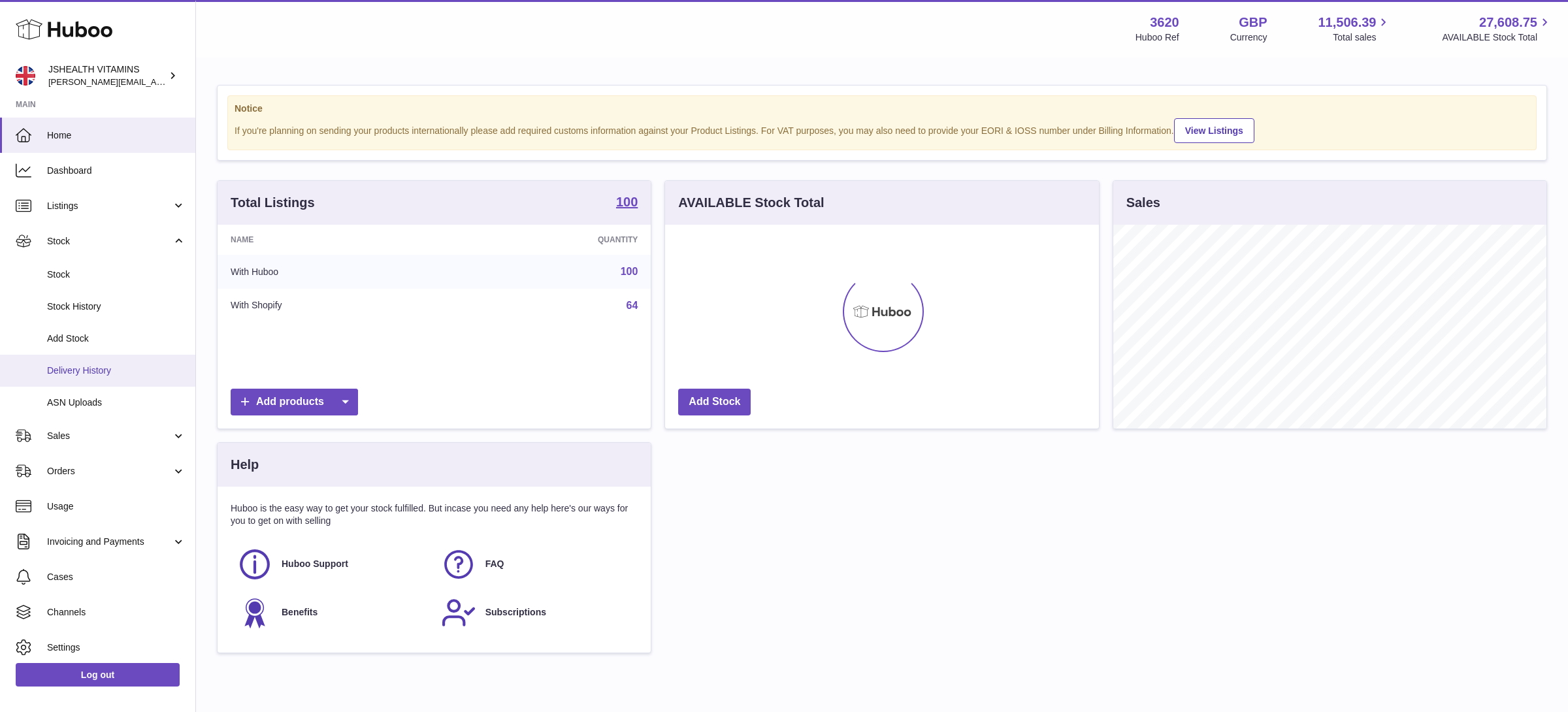
click at [100, 365] on span "Delivery History" at bounding box center [115, 370] width 138 height 12
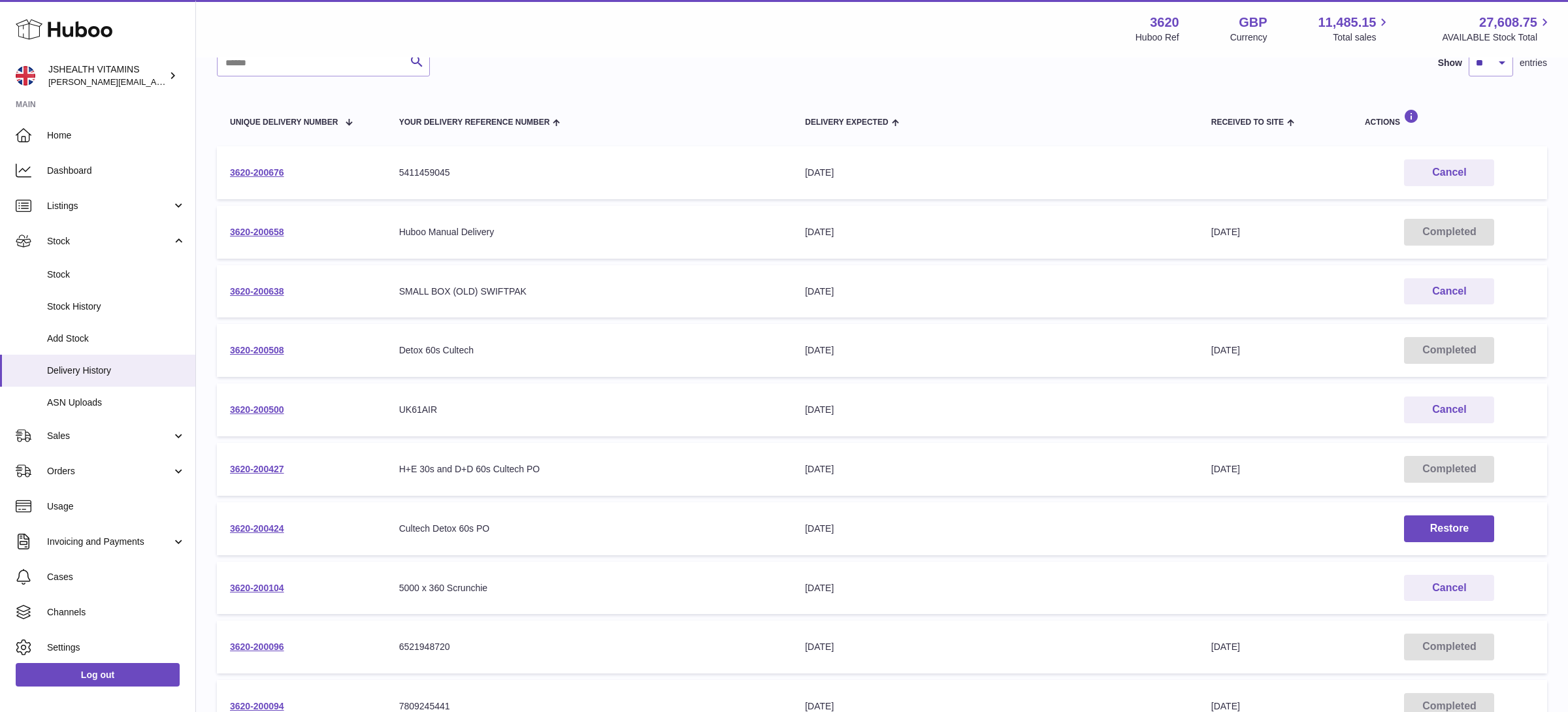
scroll to position [113, 0]
drag, startPoint x: 294, startPoint y: 352, endPoint x: 244, endPoint y: 274, distance: 92.6
click at [221, 350] on td "3620-200508" at bounding box center [301, 349] width 169 height 53
copy link "3620-200508"
drag, startPoint x: 286, startPoint y: 472, endPoint x: 200, endPoint y: 461, distance: 86.7
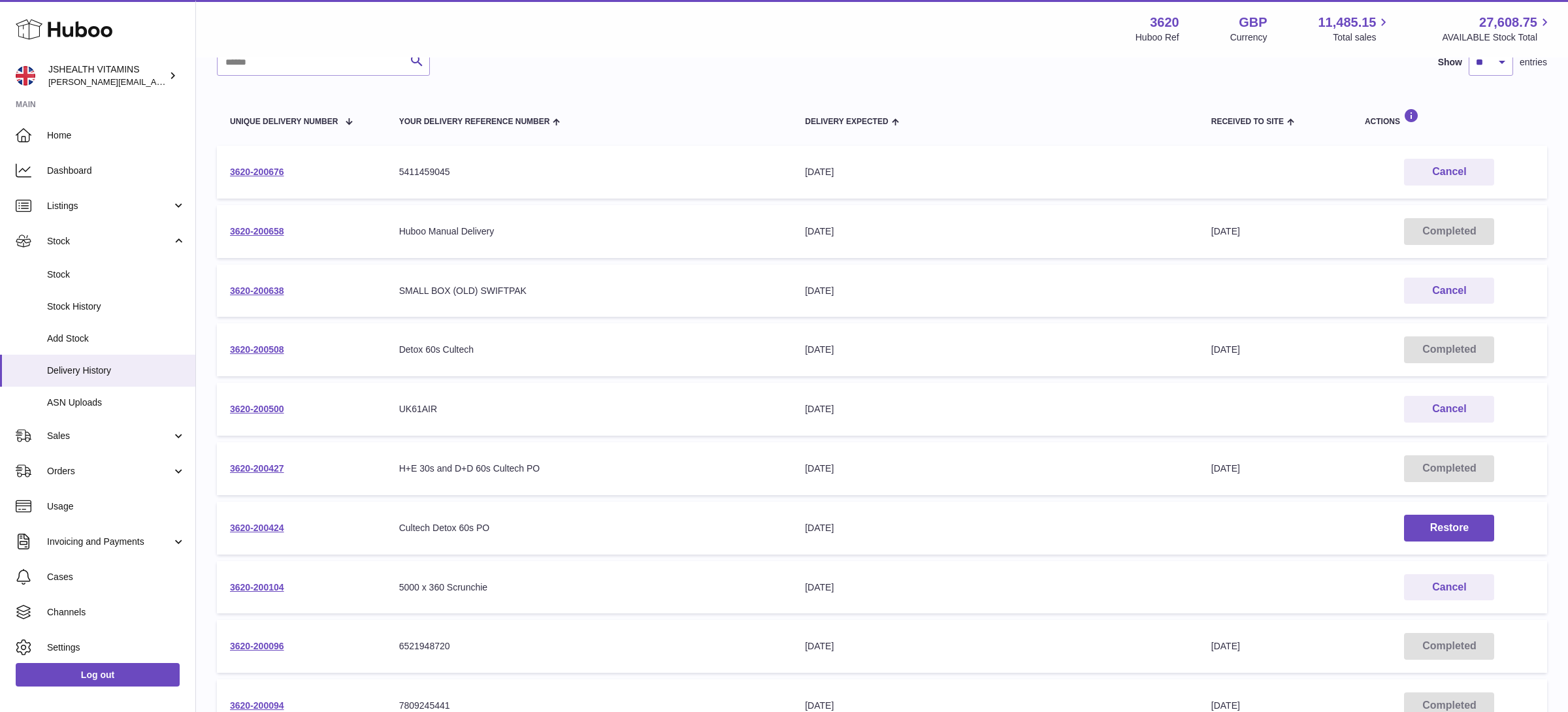
click at [198, 466] on div "Delivery list Add Stock Search Show ** ** ** *** entries Unique Delivery Number…" at bounding box center [882, 372] width 1372 height 852
click at [252, 467] on link "3620-200427" at bounding box center [256, 468] width 54 height 10
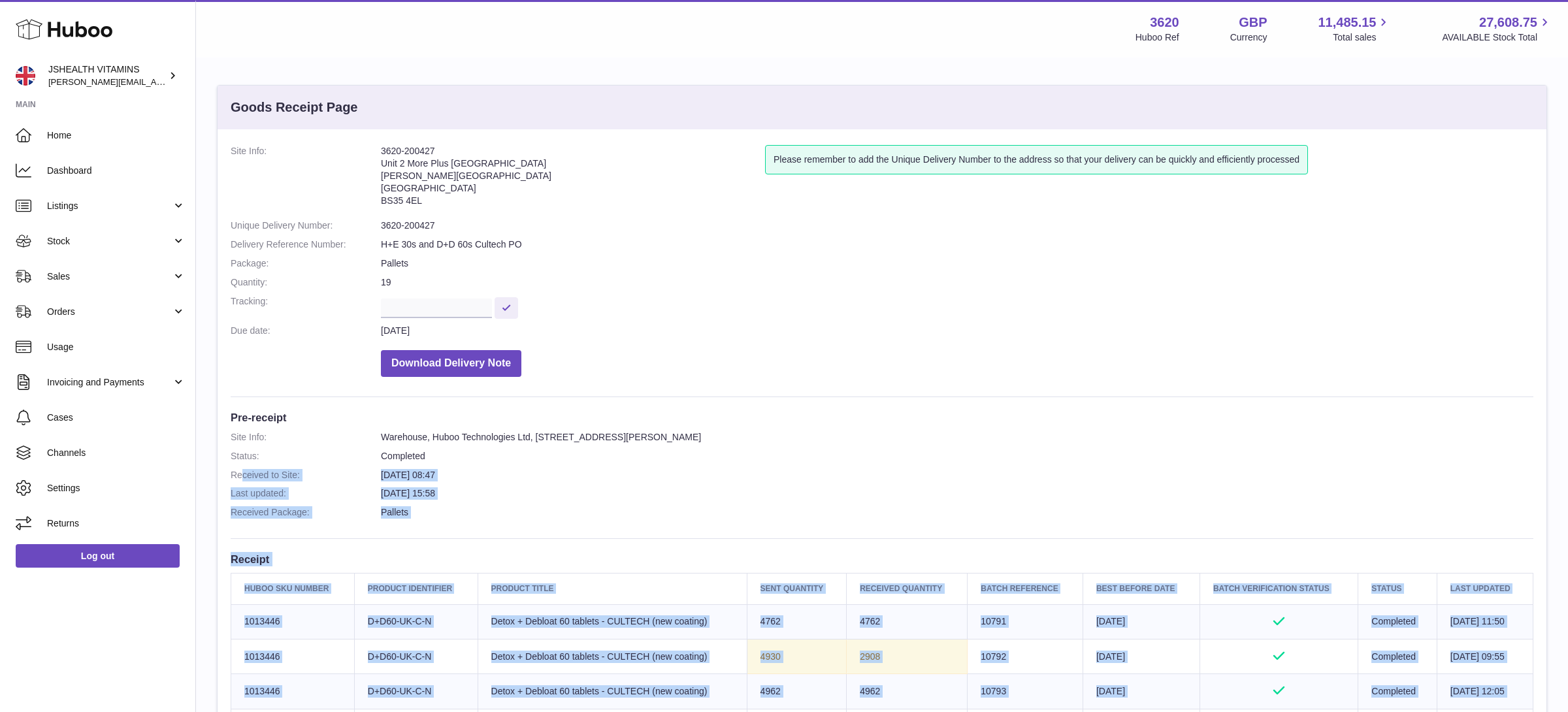
drag, startPoint x: 253, startPoint y: 469, endPoint x: 243, endPoint y: 467, distance: 10.2
click at [241, 469] on div "Menu Huboo 3620 Huboo Ref GBP Currency 11,485.15 Total sales 27,608.75 AVAILABL…" at bounding box center [882, 530] width 1372 height 1060
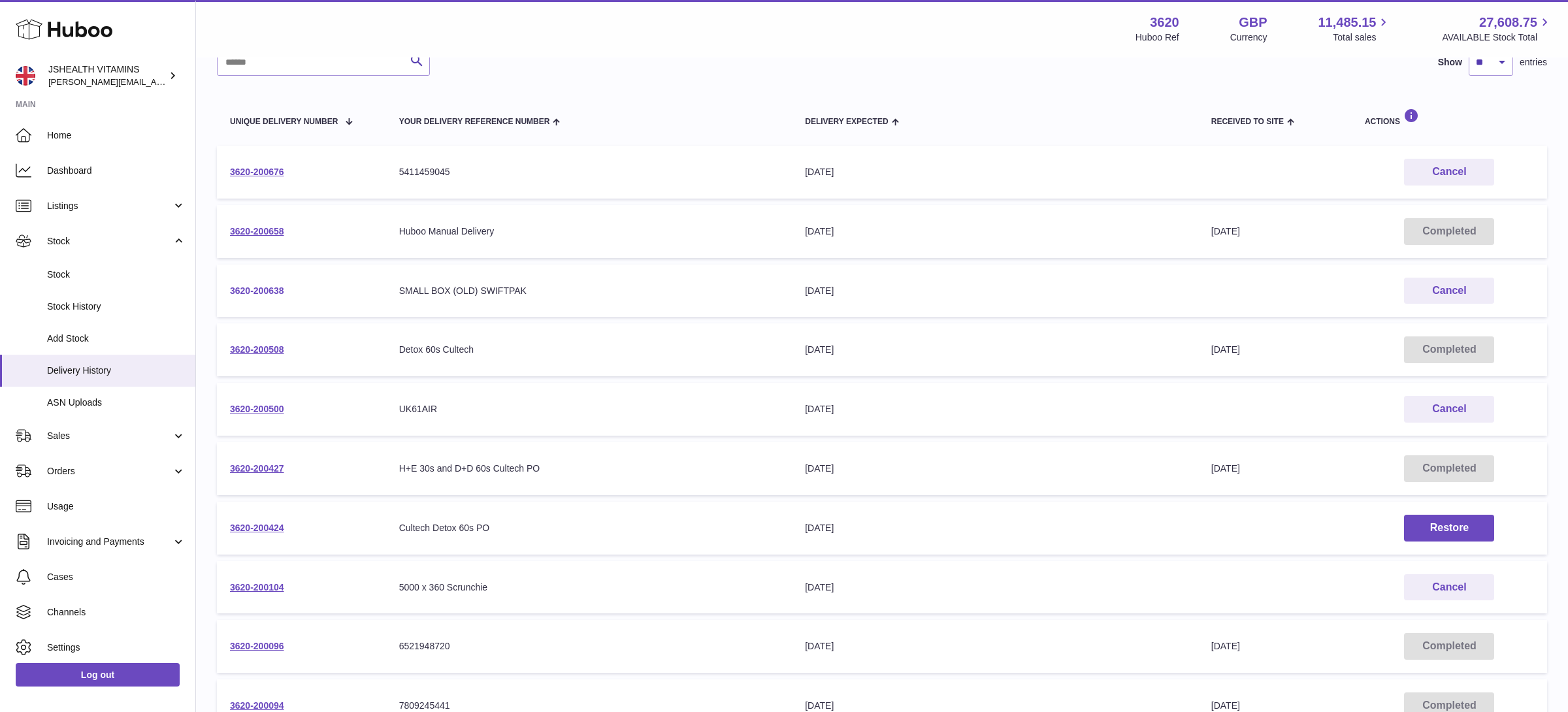
copy link "3620-200427"
drag, startPoint x: 258, startPoint y: 466, endPoint x: 268, endPoint y: 288, distance: 178.3
click at [221, 466] on td "3620-200427" at bounding box center [301, 468] width 169 height 53
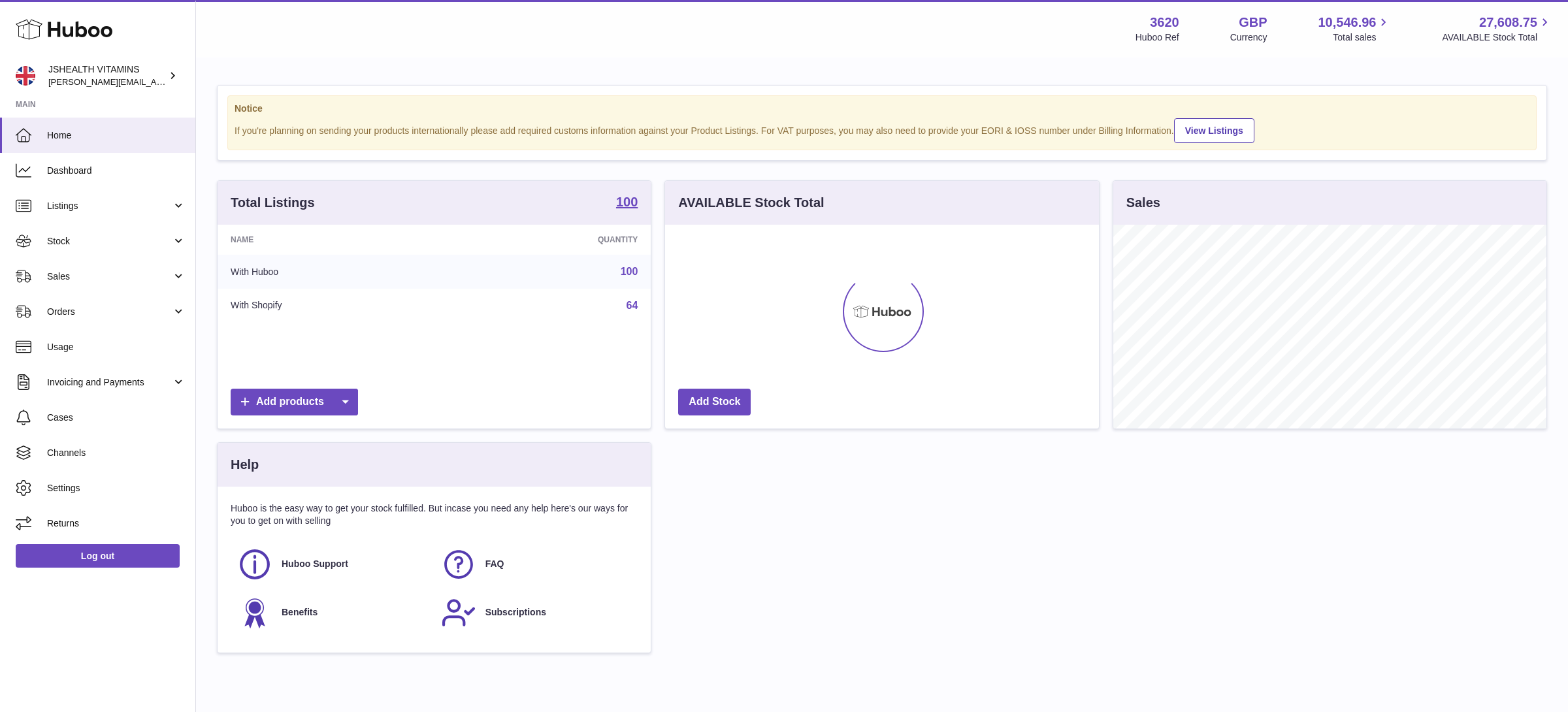
scroll to position [203, 433]
click at [85, 248] on link "Stock" at bounding box center [98, 241] width 195 height 35
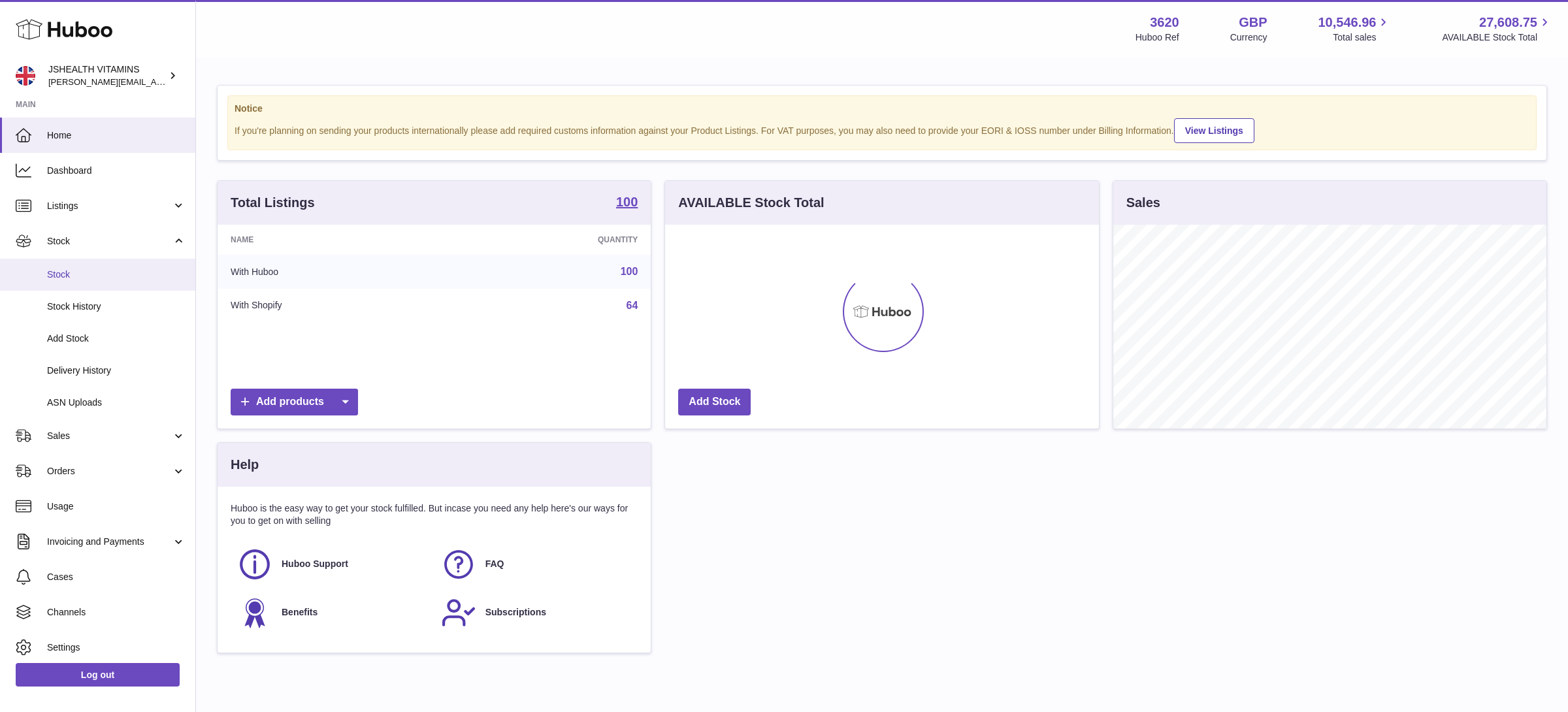
click at [87, 273] on span "Stock" at bounding box center [115, 275] width 138 height 12
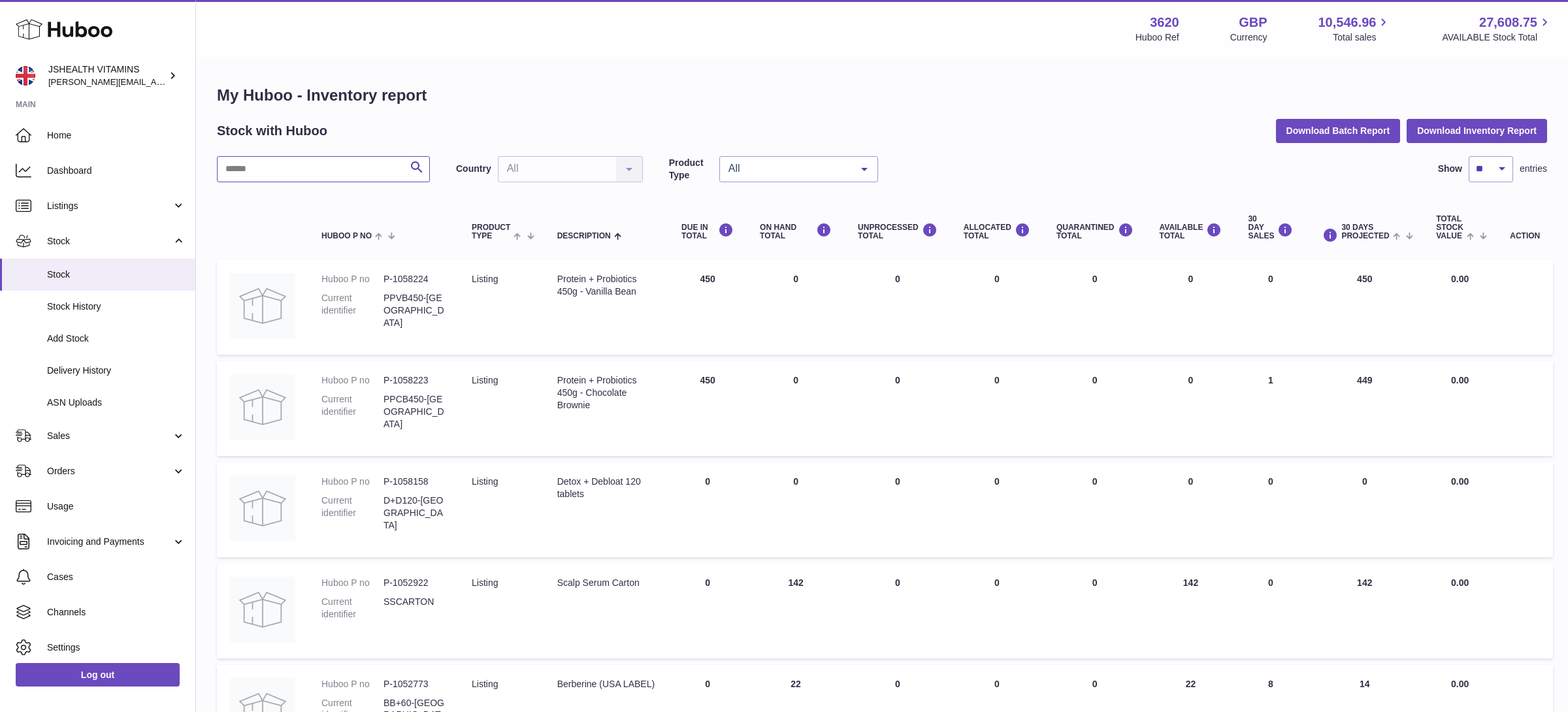
click at [271, 170] on input "text" at bounding box center [323, 169] width 213 height 26
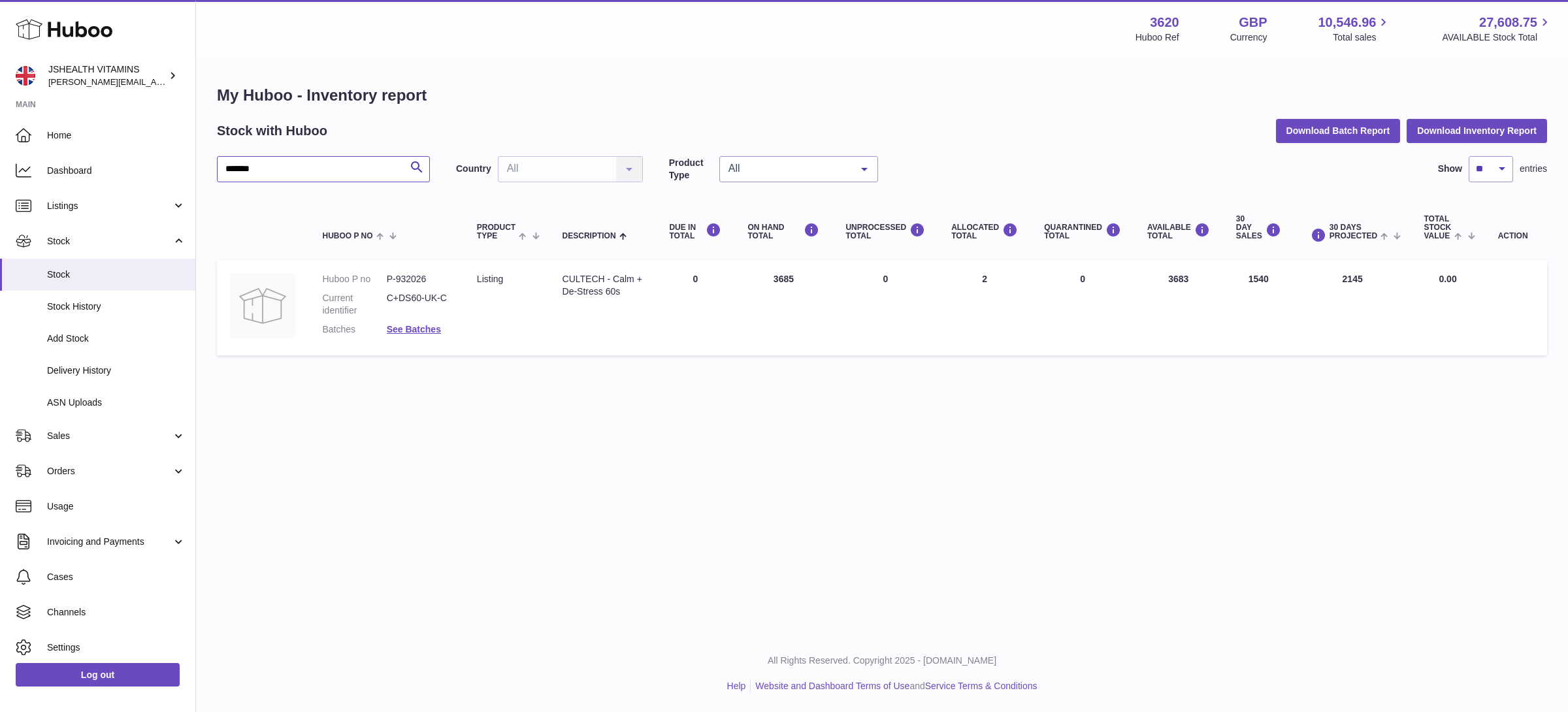
type input "******"
drag, startPoint x: 1195, startPoint y: 276, endPoint x: 1159, endPoint y: 278, distance: 36.1
click at [1159, 278] on td "AVAILABLE Total 3683" at bounding box center [1178, 307] width 89 height 96
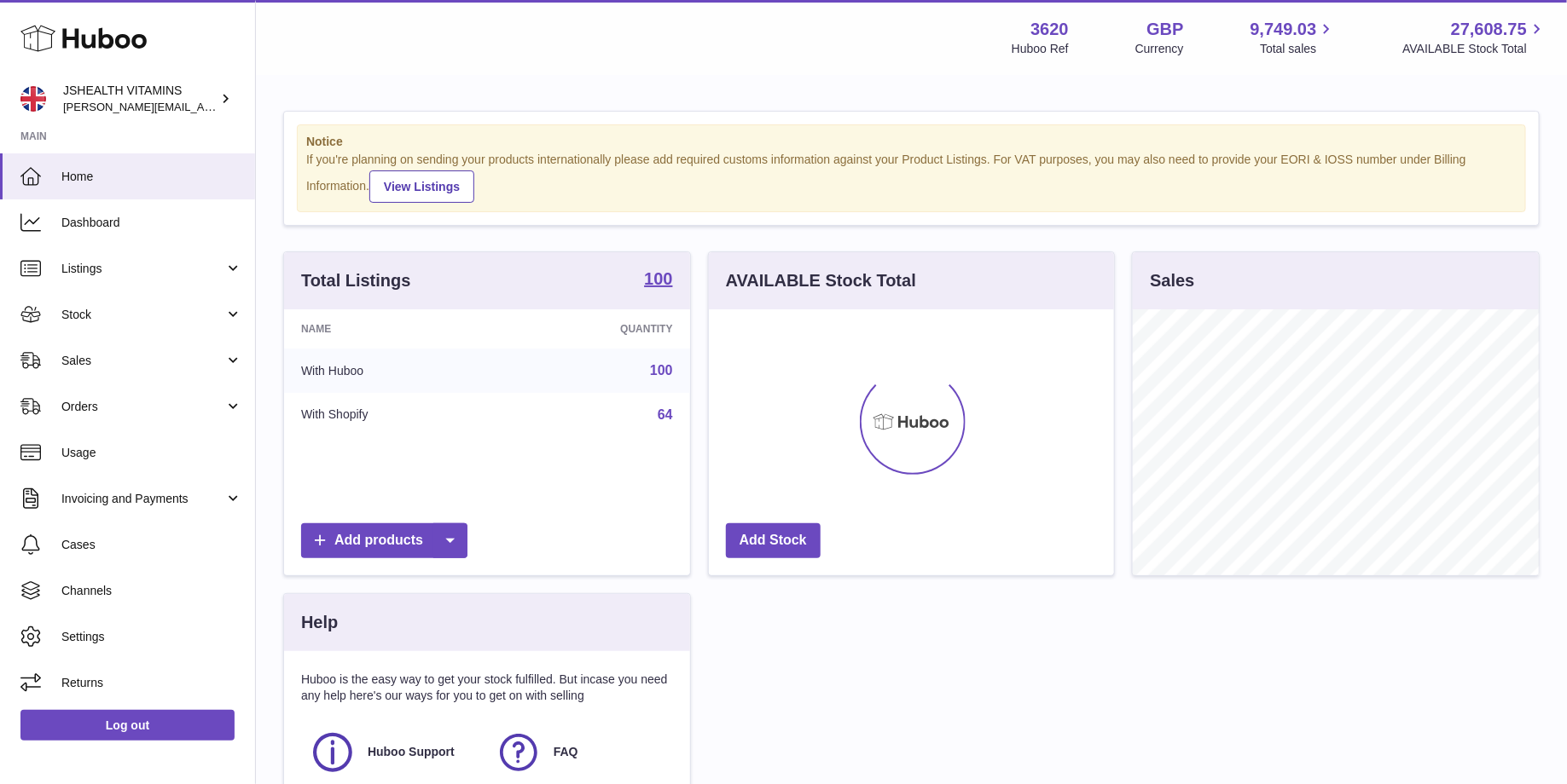
scroll to position [266, 406]
drag, startPoint x: 162, startPoint y: 356, endPoint x: 150, endPoint y: 387, distance: 33.2
click at [162, 356] on span "Sales" at bounding box center [142, 361] width 162 height 16
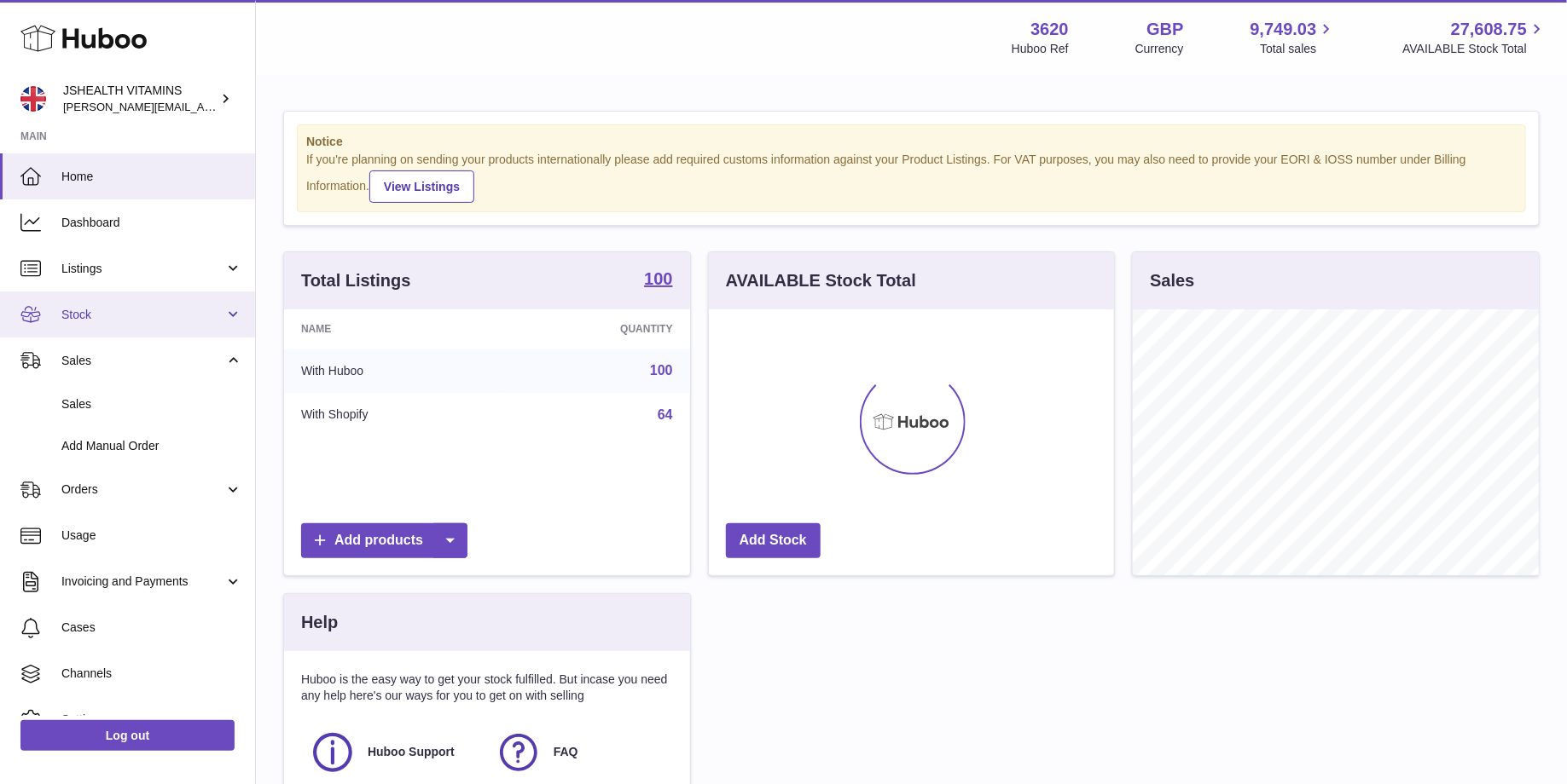
click at [145, 331] on link "Stock" at bounding box center [127, 314] width 255 height 46
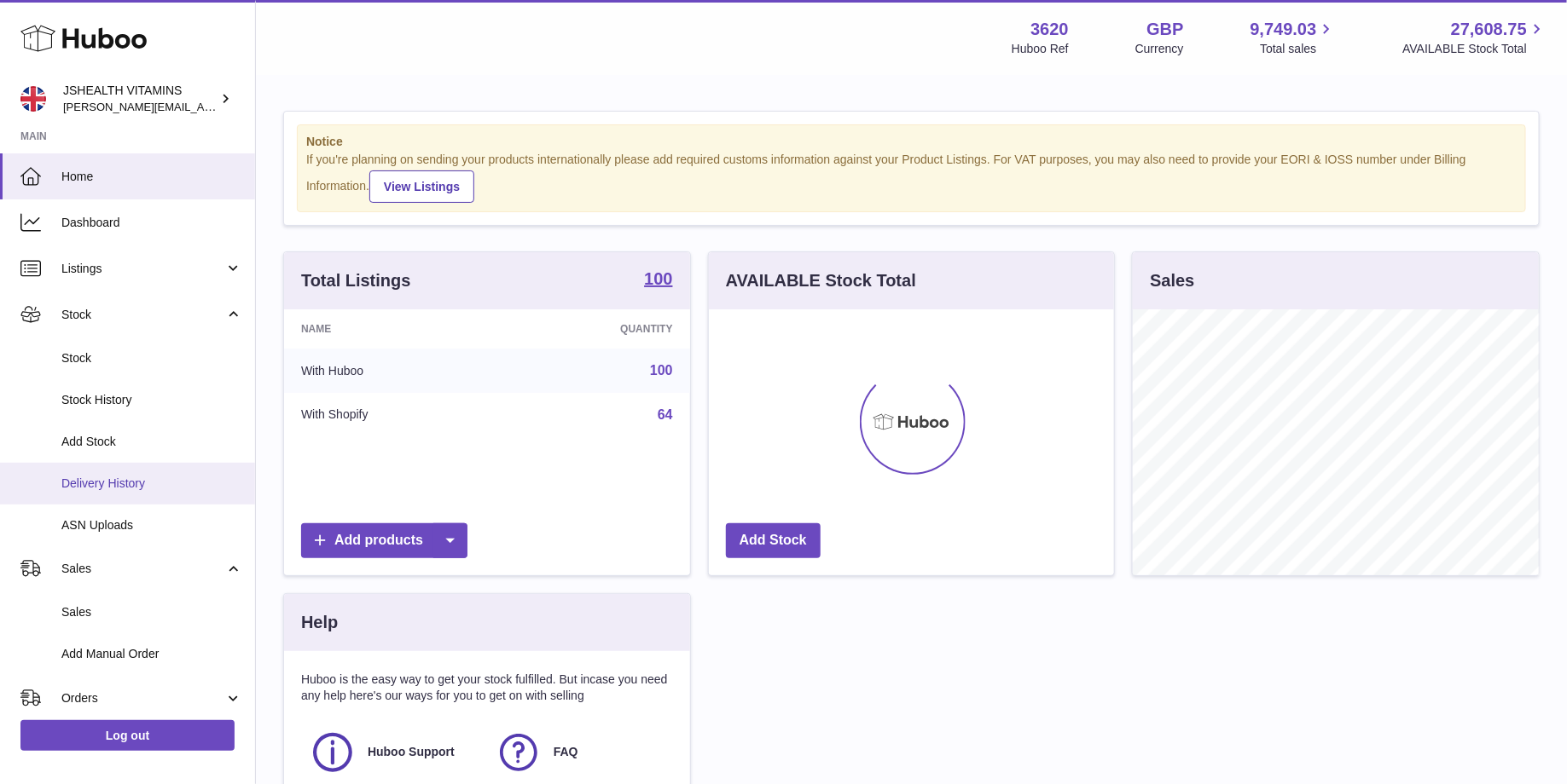
click at [130, 480] on span "Delivery History" at bounding box center [151, 483] width 180 height 16
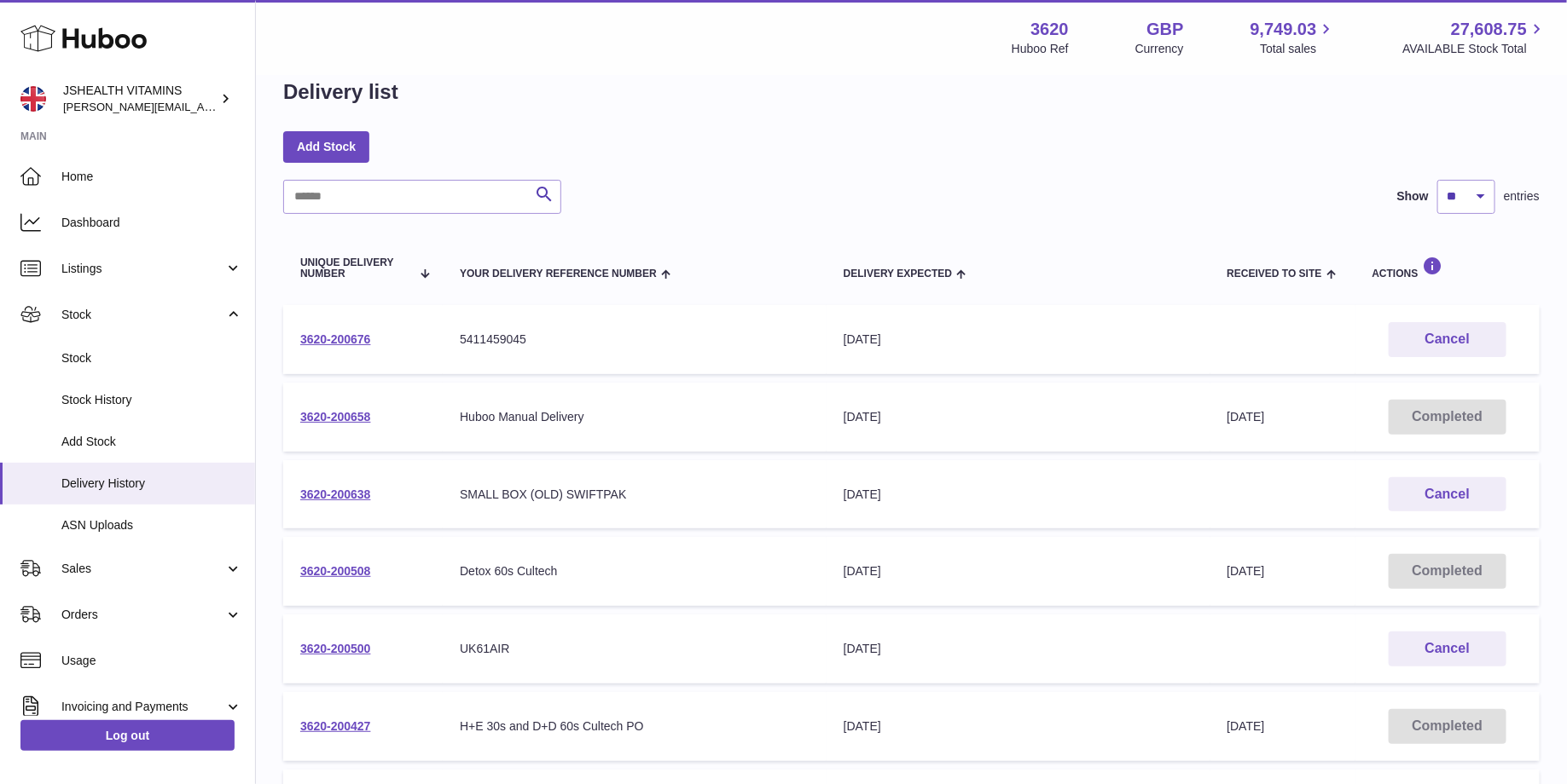
scroll to position [239, 0]
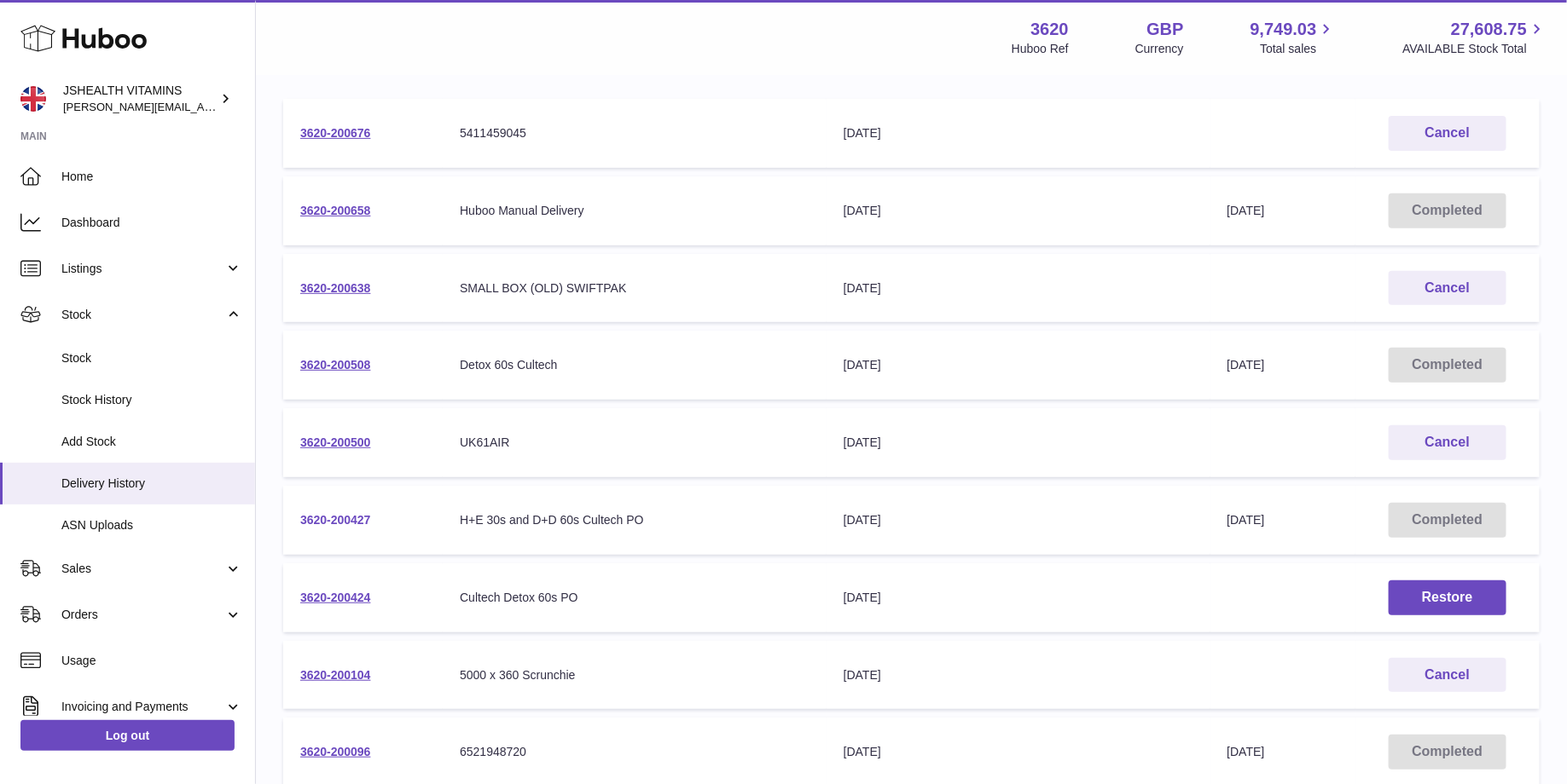
click at [349, 523] on link "3620-200427" at bounding box center [335, 519] width 71 height 13
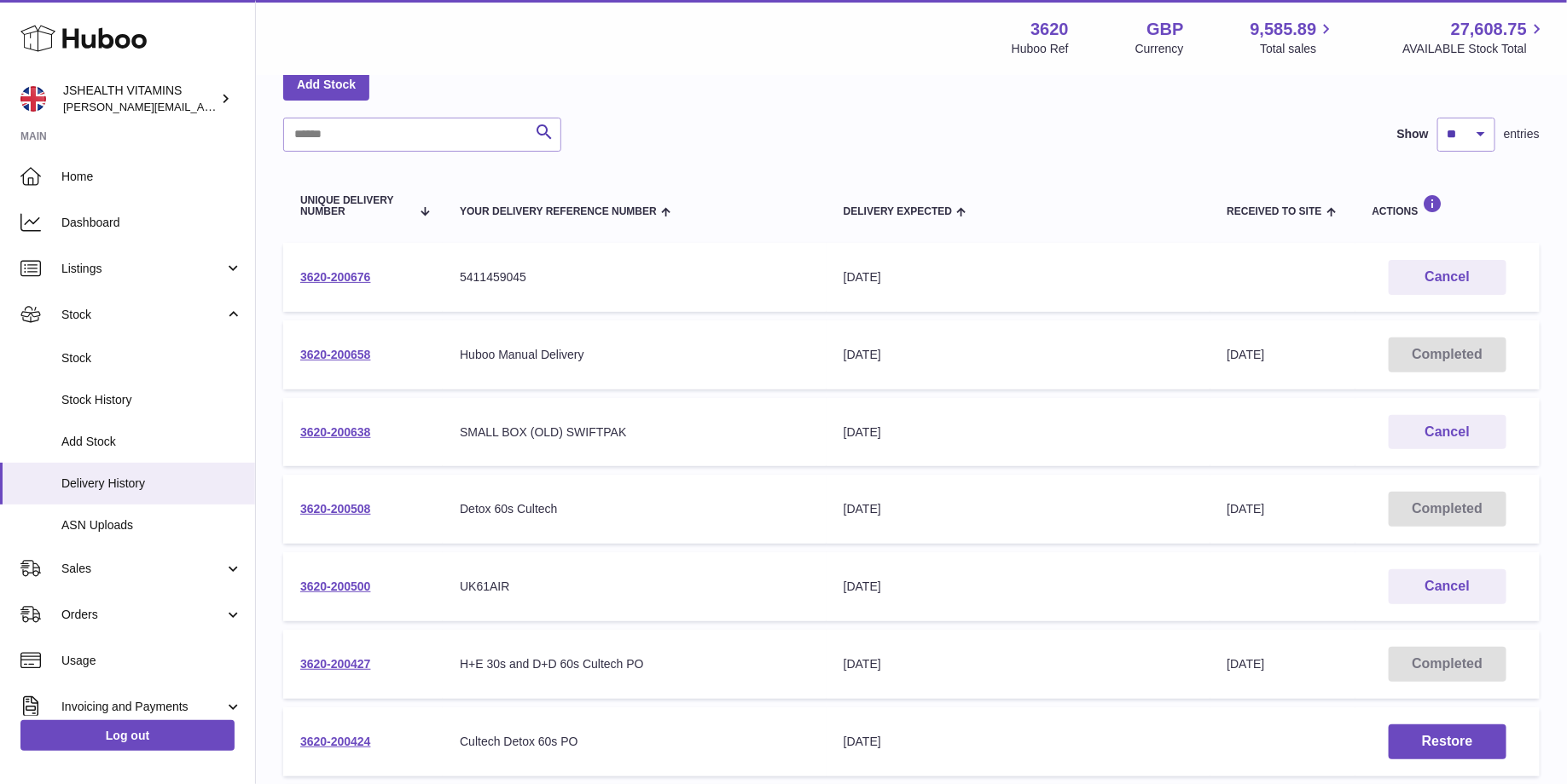
scroll to position [102, 0]
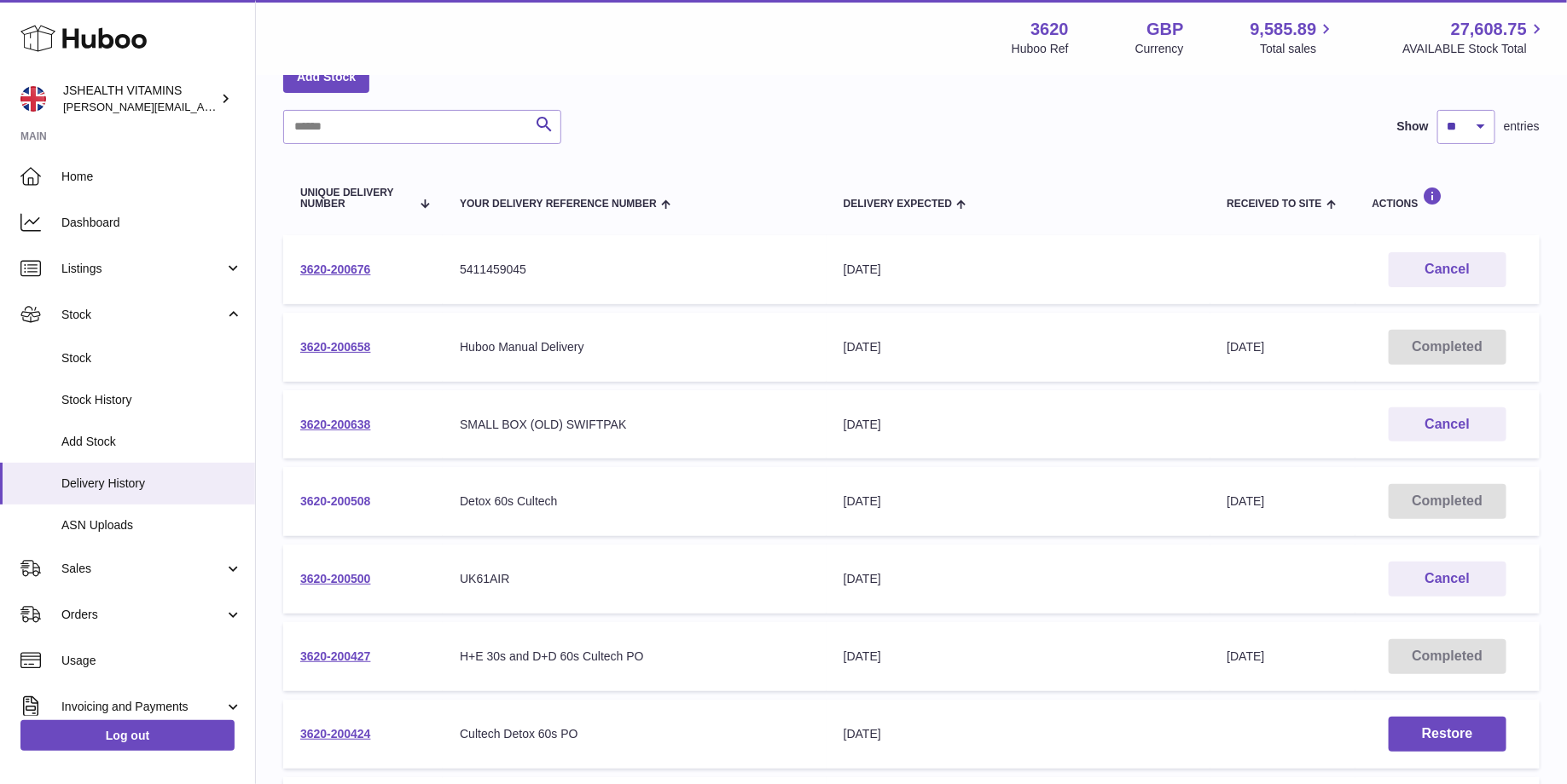
click at [352, 502] on link "3620-200508" at bounding box center [335, 501] width 71 height 13
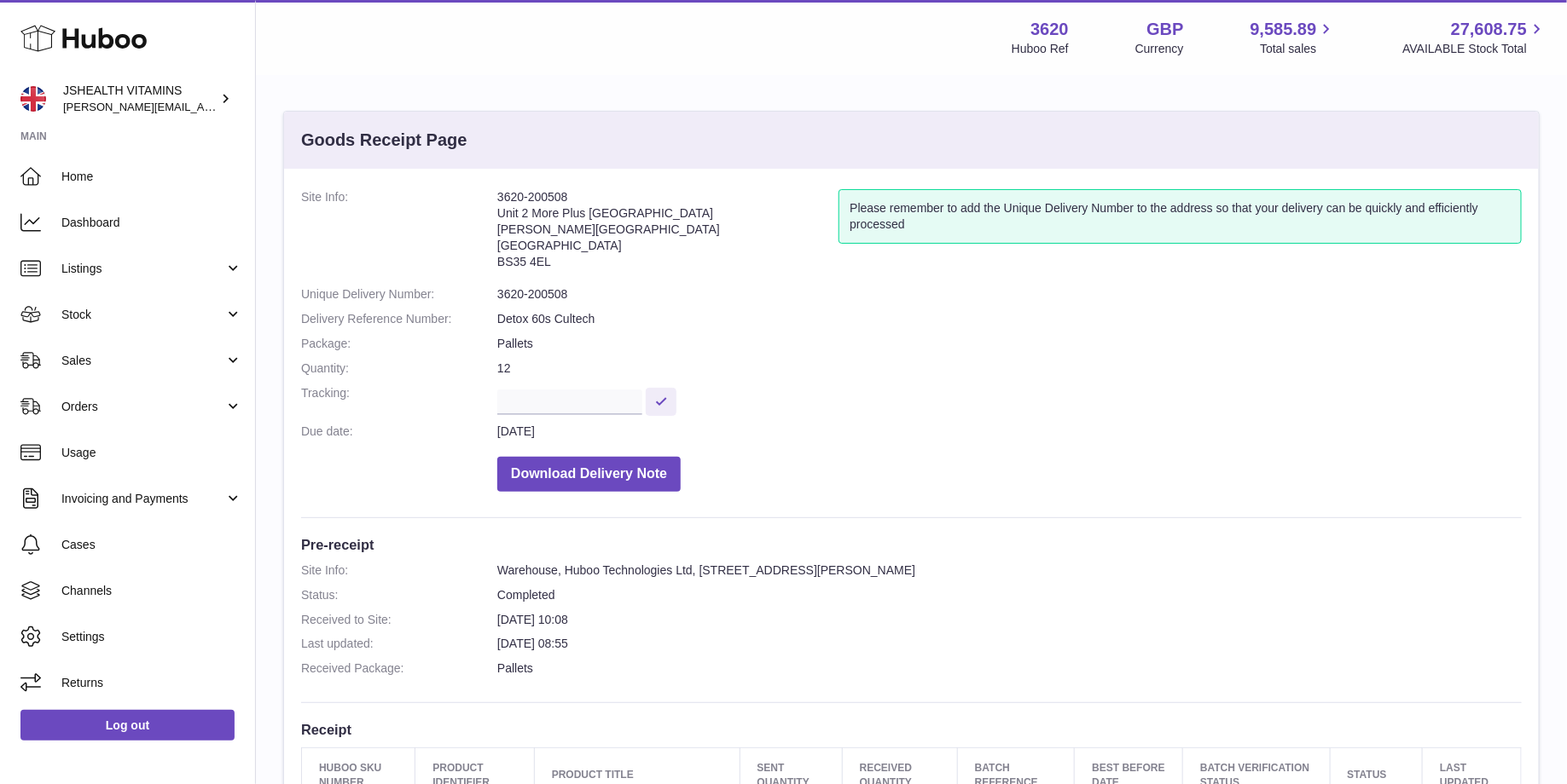
drag, startPoint x: 578, startPoint y: 193, endPoint x: 541, endPoint y: 183, distance: 38.3
click at [479, 191] on dl "Site Info: 3620-200508 Unit [GEOGRAPHIC_DATA][STREET_ADDRESS][PERSON_NAME] Plea…" at bounding box center [911, 344] width 1221 height 311
click at [104, 366] on span "Sales" at bounding box center [142, 361] width 162 height 16
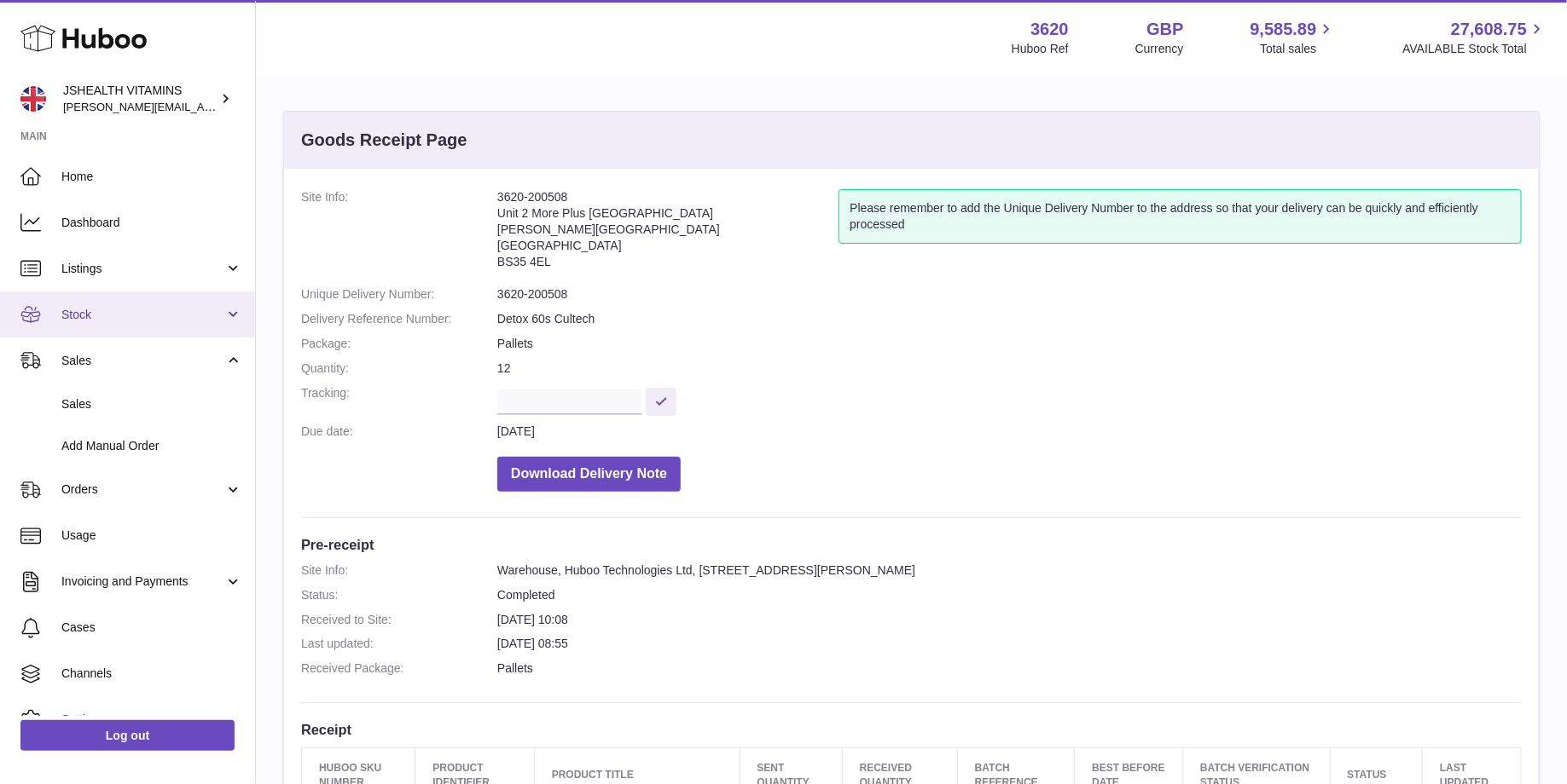
click at [116, 335] on link "Stock" at bounding box center [127, 314] width 255 height 46
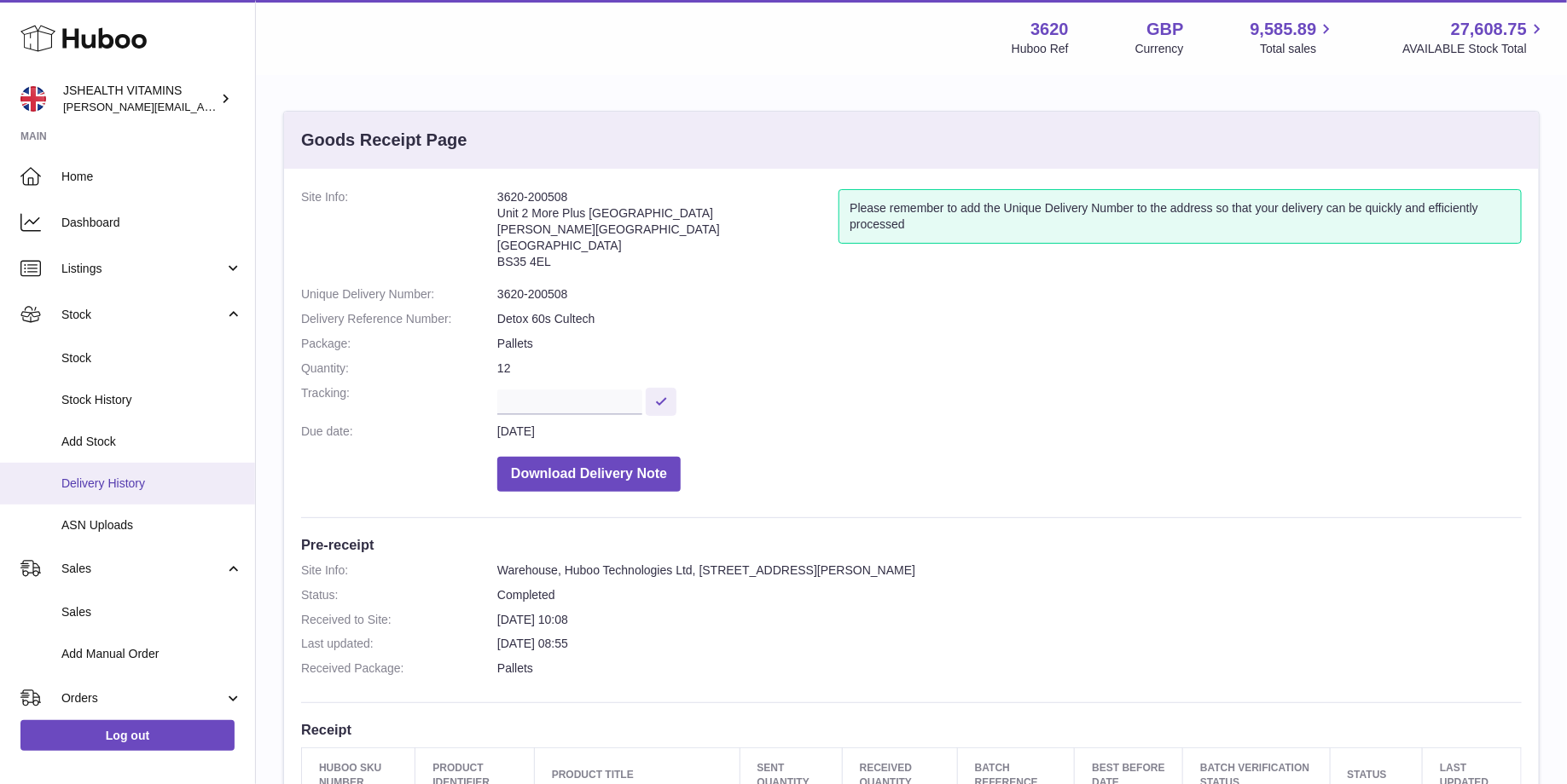
click at [119, 471] on link "Delivery History" at bounding box center [127, 483] width 255 height 42
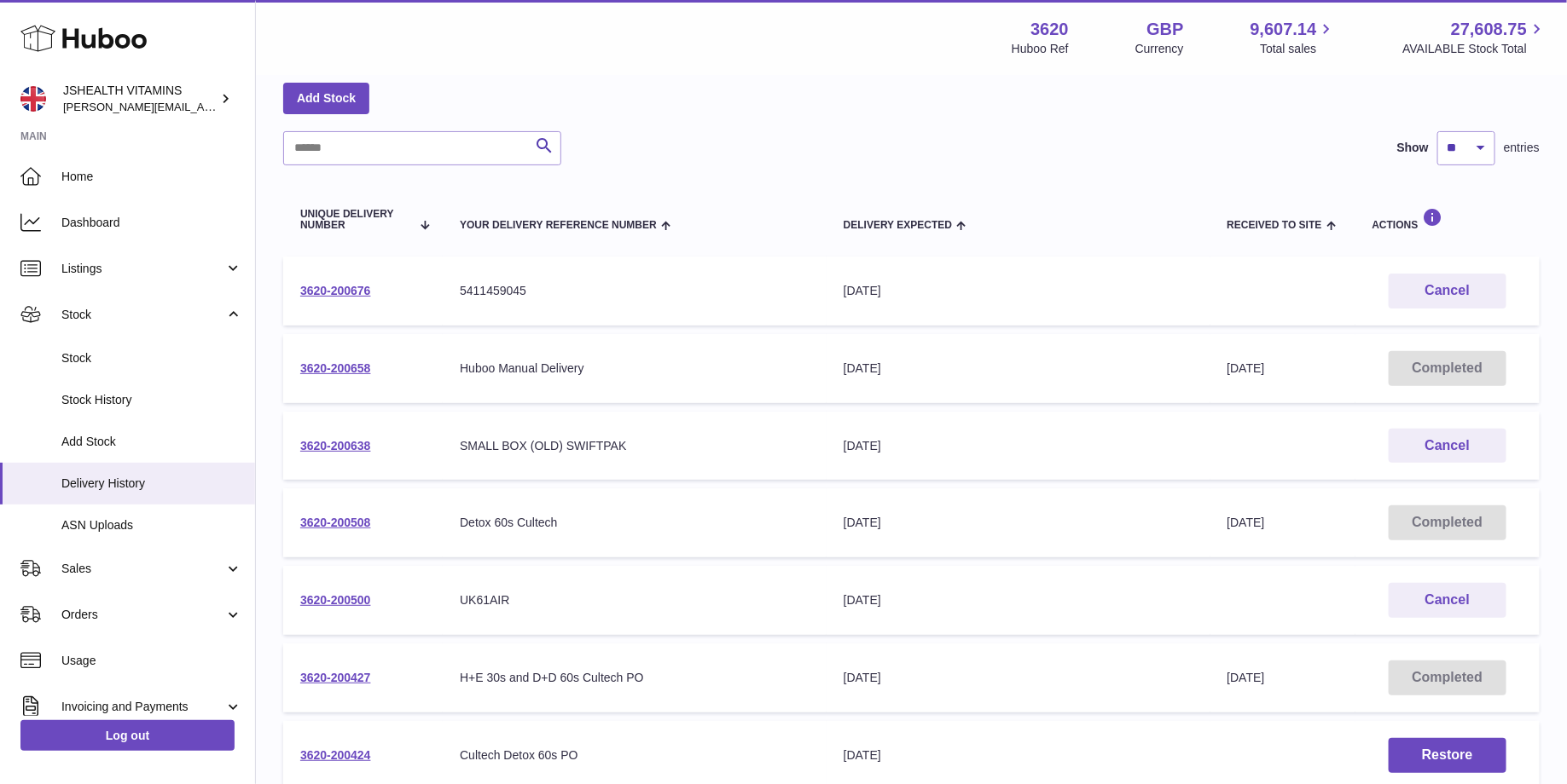
scroll to position [86, 0]
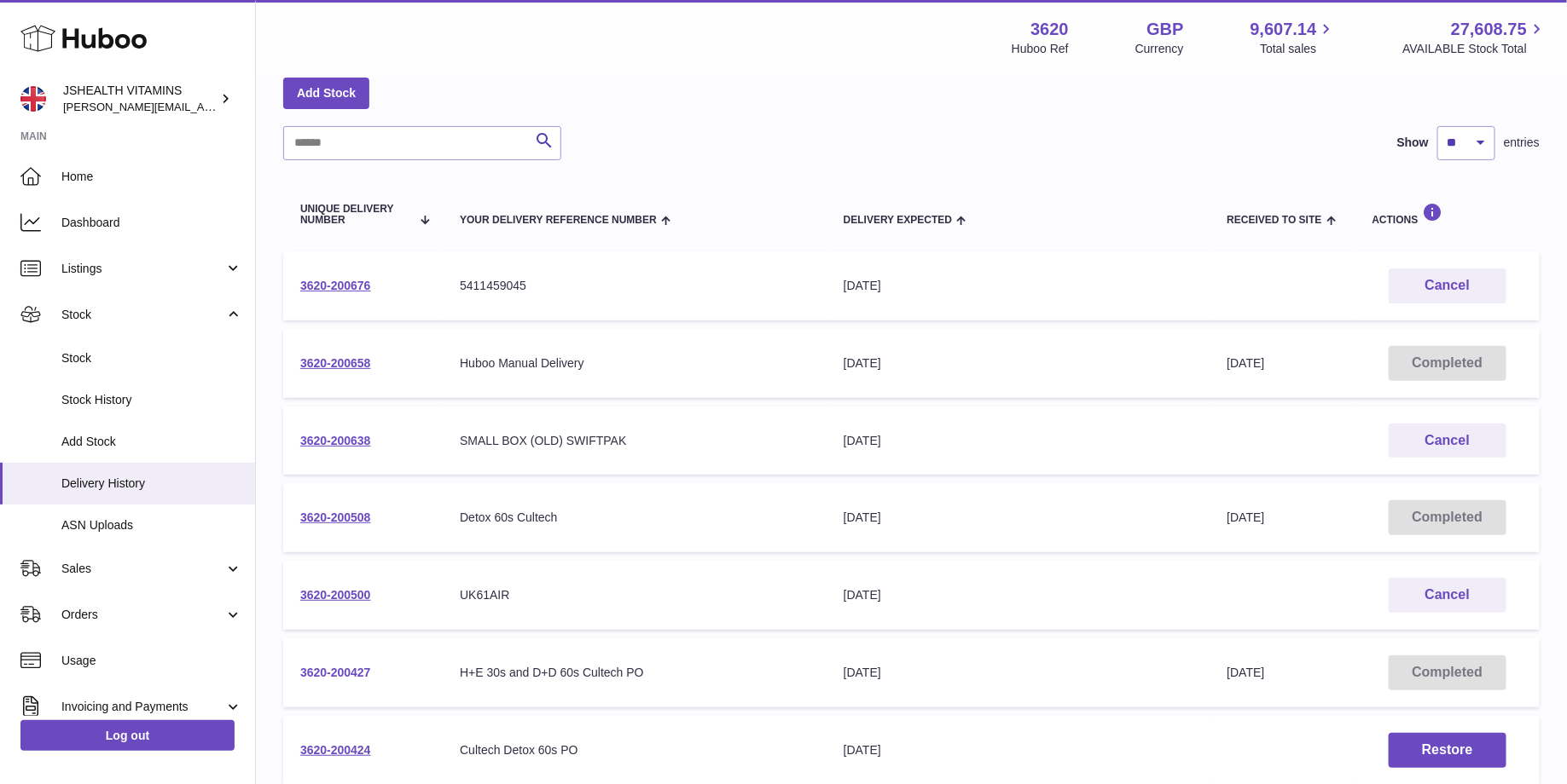
click at [346, 675] on link "3620-200427" at bounding box center [335, 672] width 71 height 13
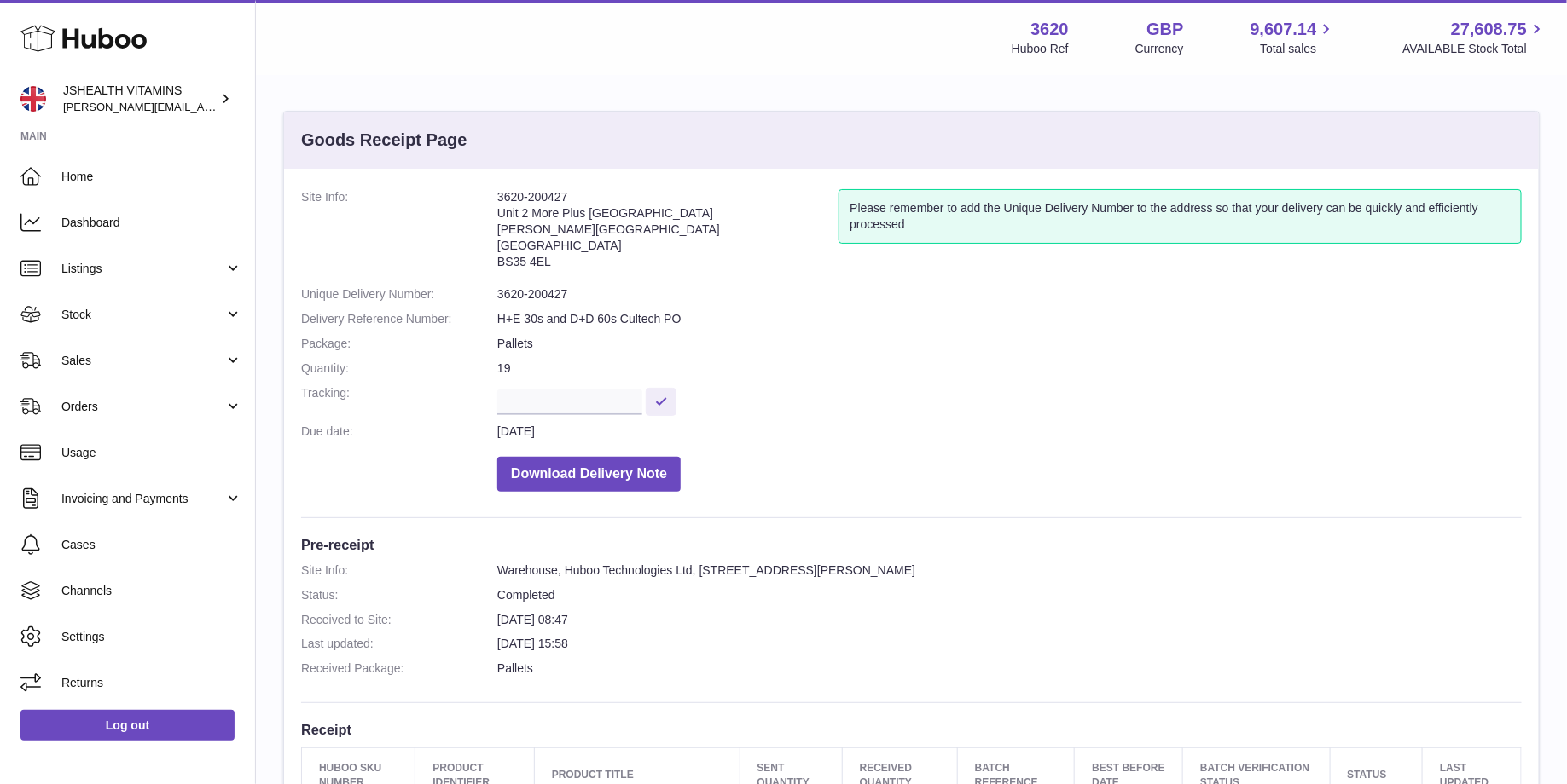
drag, startPoint x: 528, startPoint y: 192, endPoint x: 454, endPoint y: 197, distance: 74.2
click at [438, 191] on dl "Site Info: 3620-200427 Unit 2 More Plus Central Park Hudson Ave Severn Beach BS…" at bounding box center [911, 344] width 1221 height 311
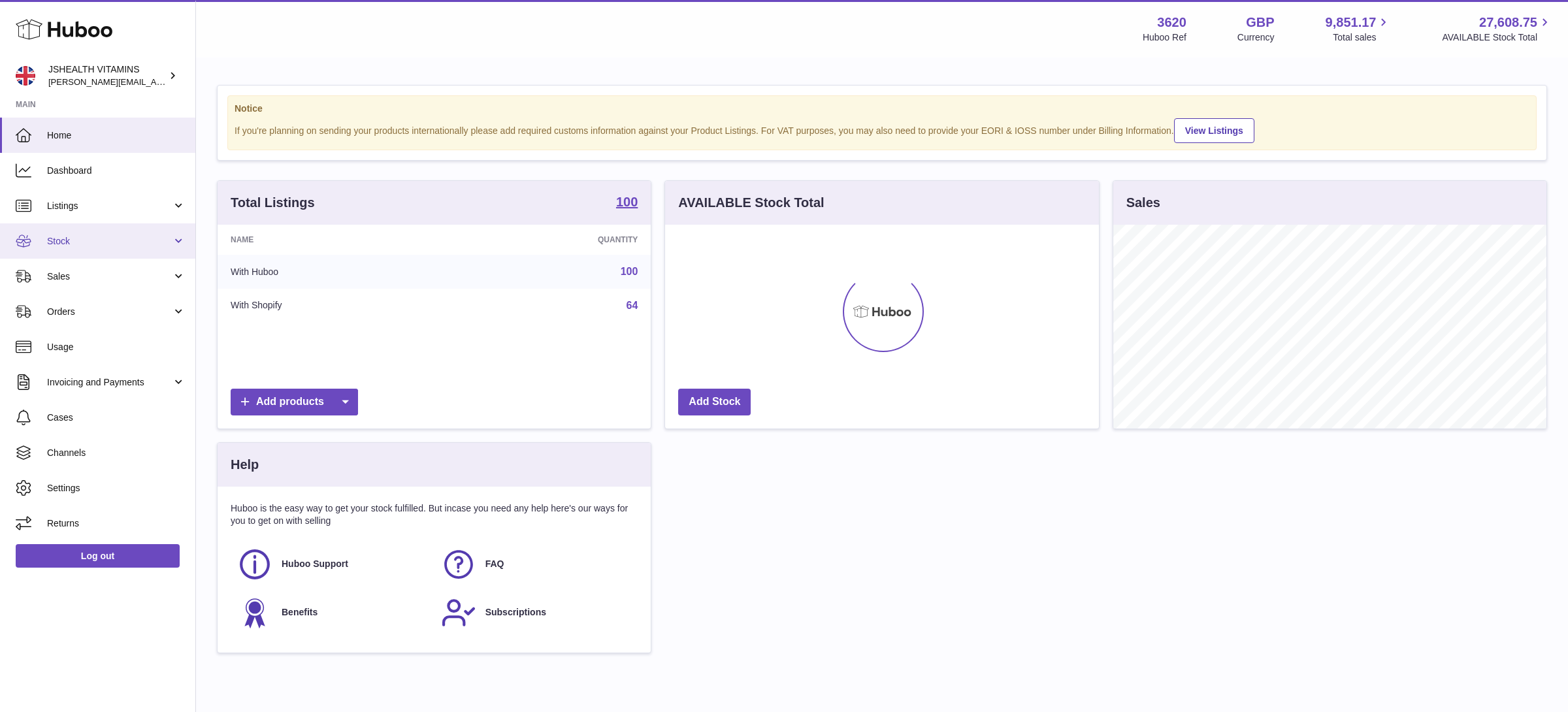
scroll to position [203, 433]
drag, startPoint x: 62, startPoint y: 238, endPoint x: 84, endPoint y: 249, distance: 24.6
click at [63, 238] on span "Stock" at bounding box center [109, 241] width 124 height 12
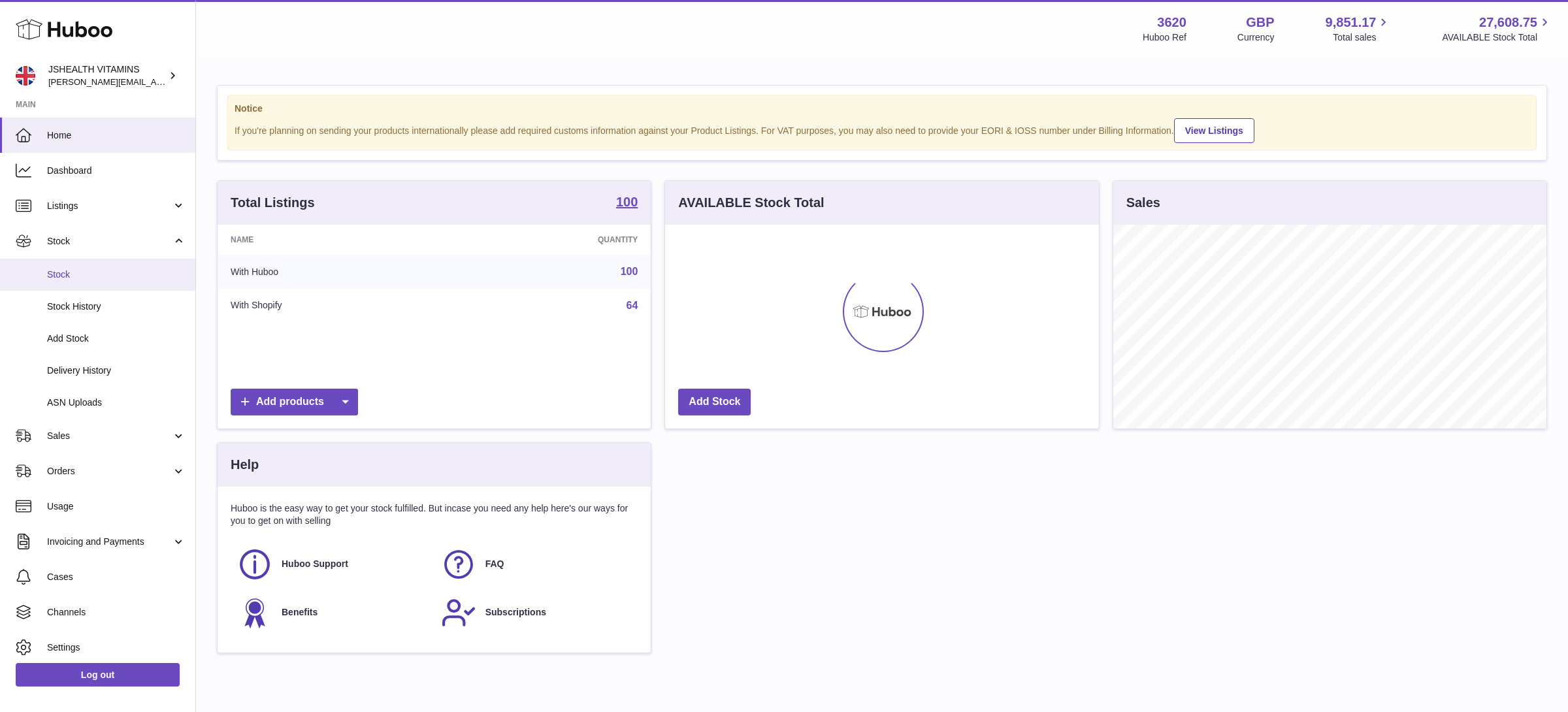
click at [107, 280] on span "Stock" at bounding box center [115, 275] width 138 height 12
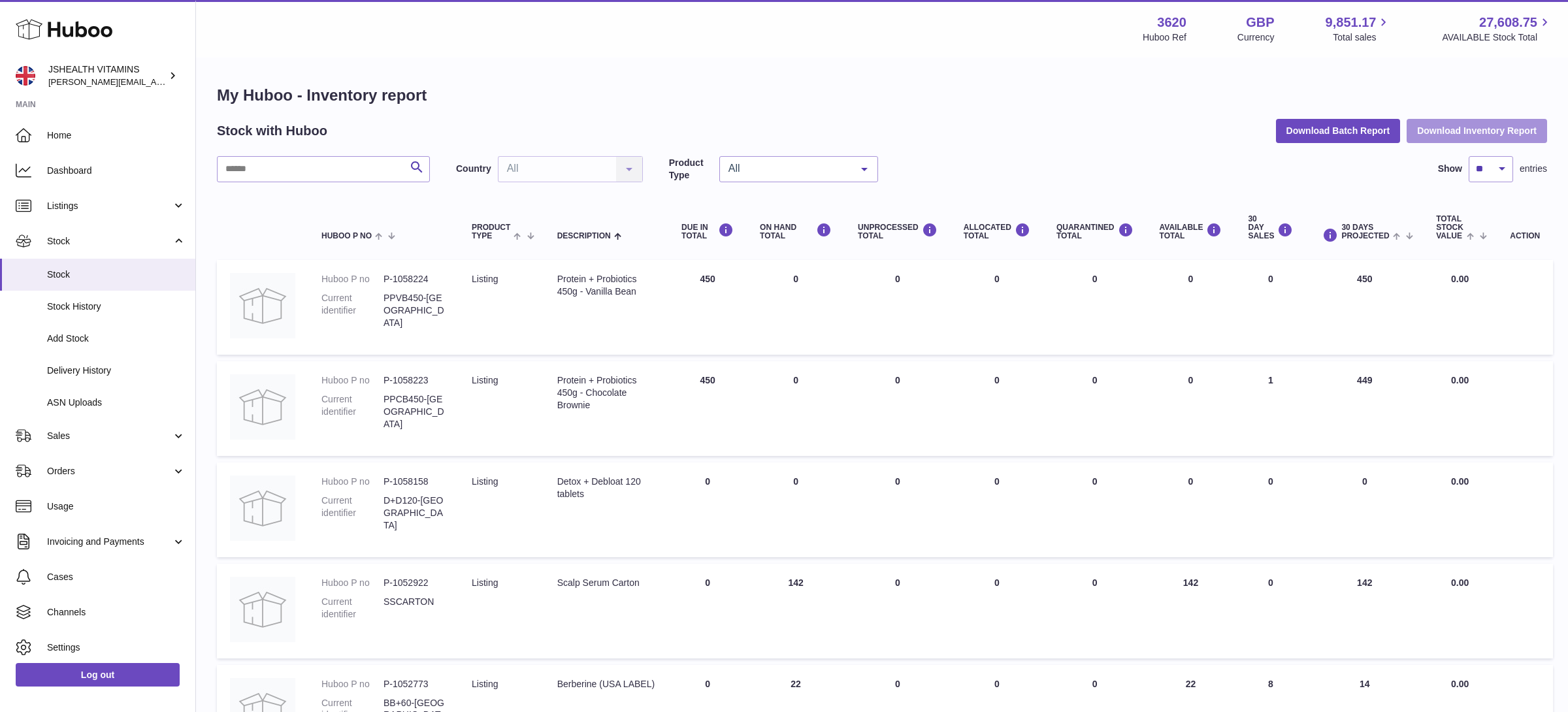
click at [1510, 130] on button "Download Inventory Report" at bounding box center [1477, 131] width 140 height 23
click at [133, 675] on link "Log out" at bounding box center [98, 675] width 164 height 23
